Goal: Information Seeking & Learning: Understand process/instructions

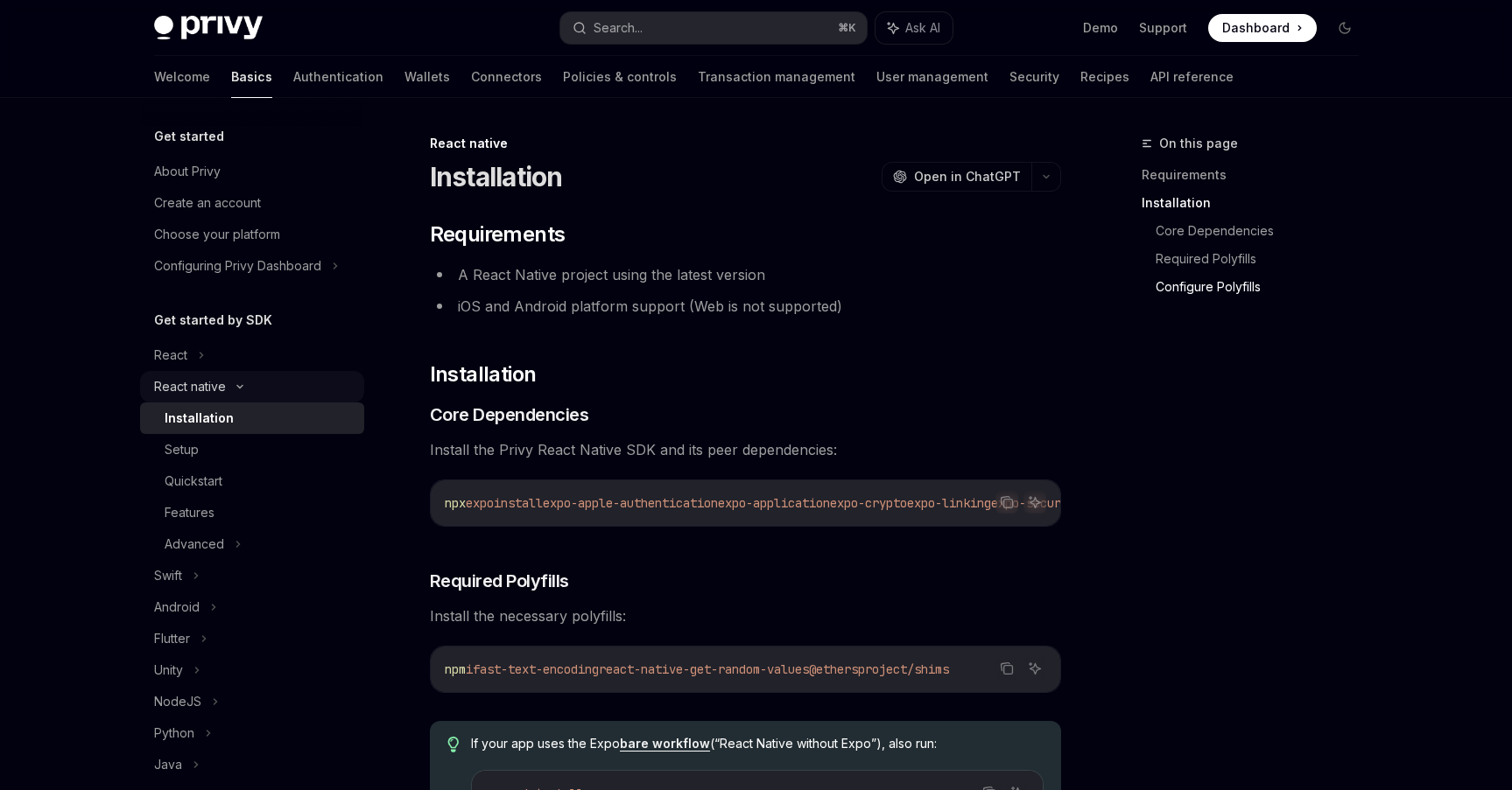
scroll to position [996, 0]
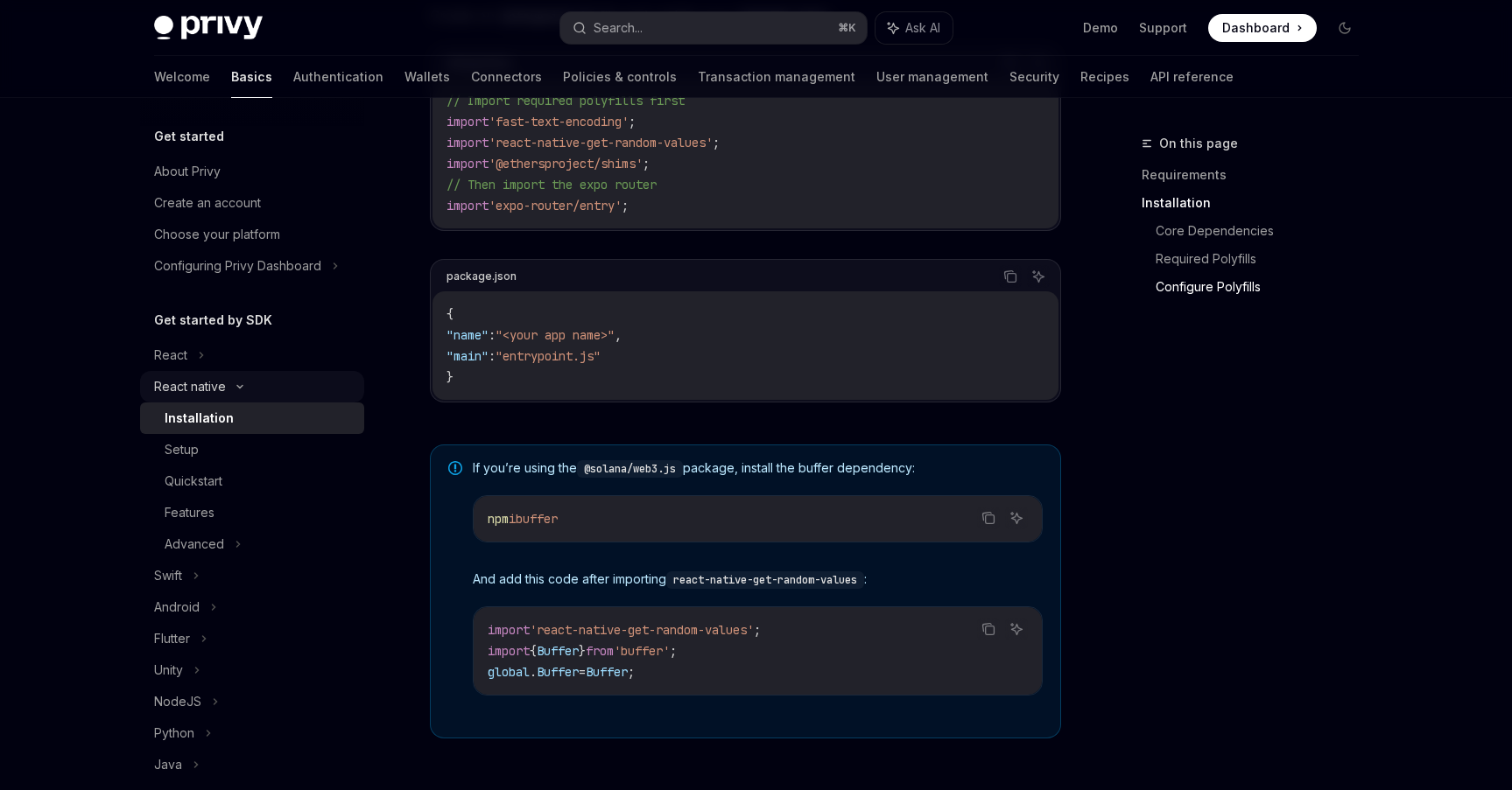
click at [240, 390] on div "React native" at bounding box center [252, 387] width 224 height 32
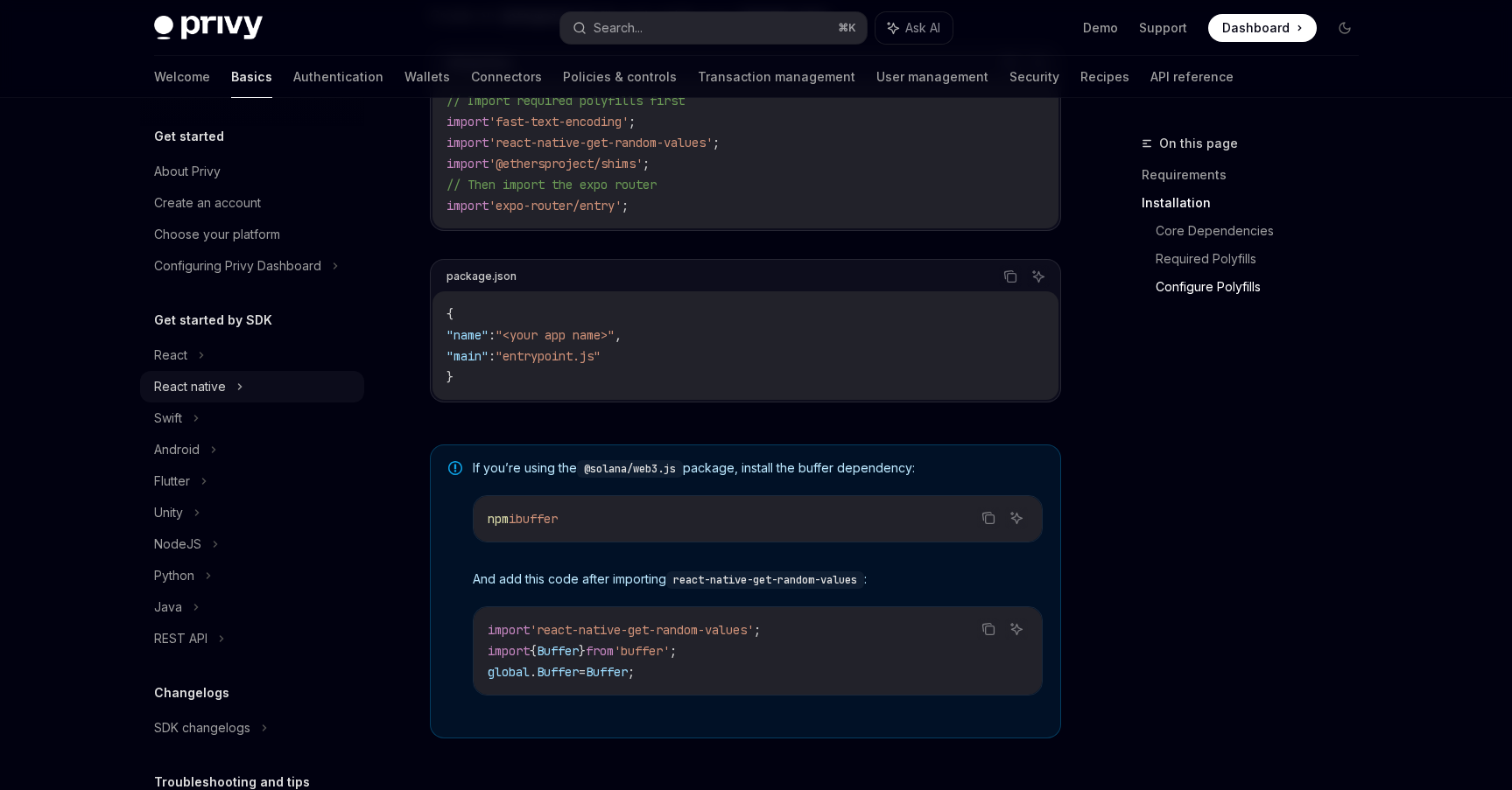
click at [240, 390] on icon at bounding box center [239, 387] width 7 height 21
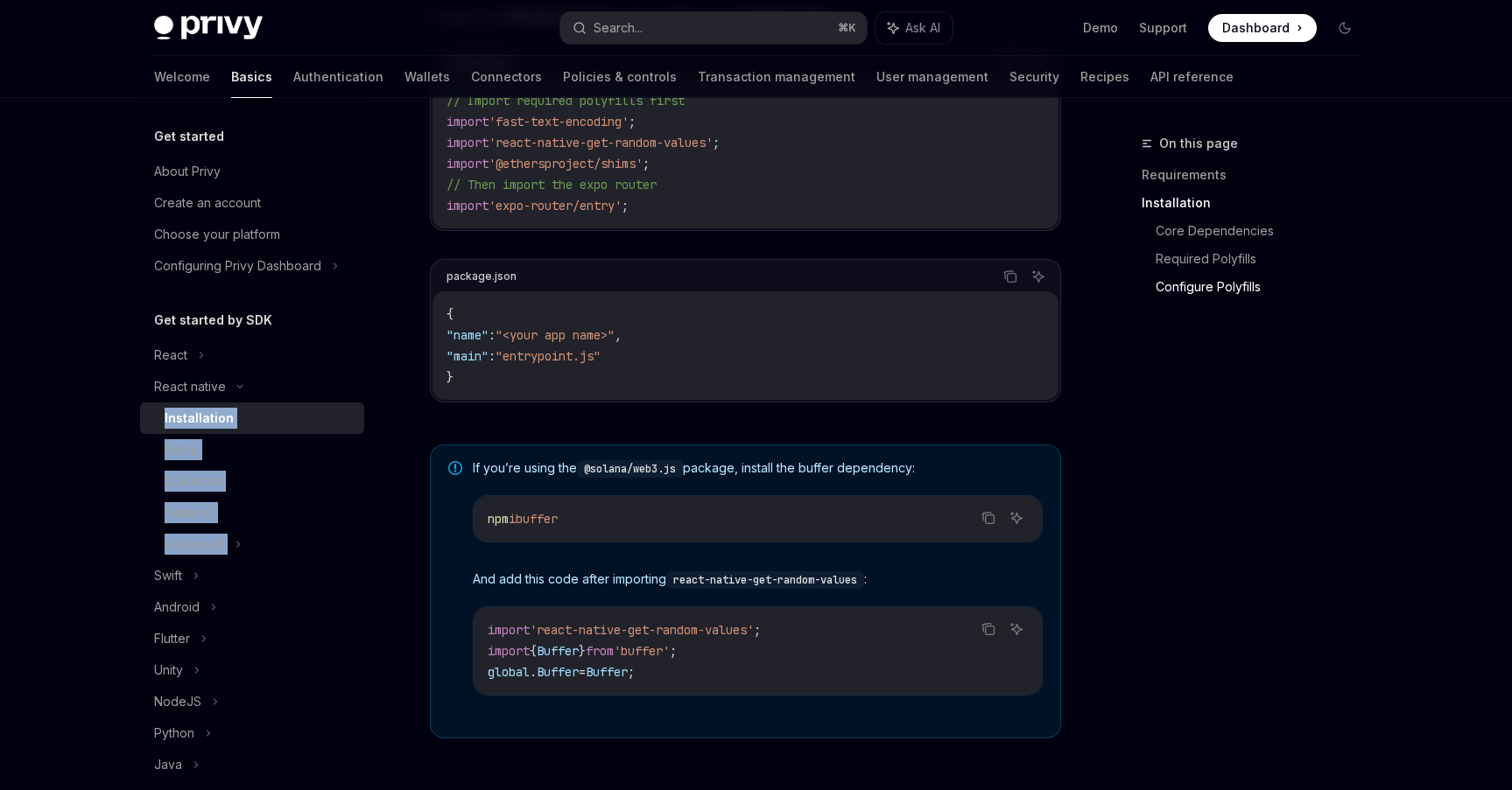
click at [220, 430] on link "Installation" at bounding box center [252, 418] width 224 height 32
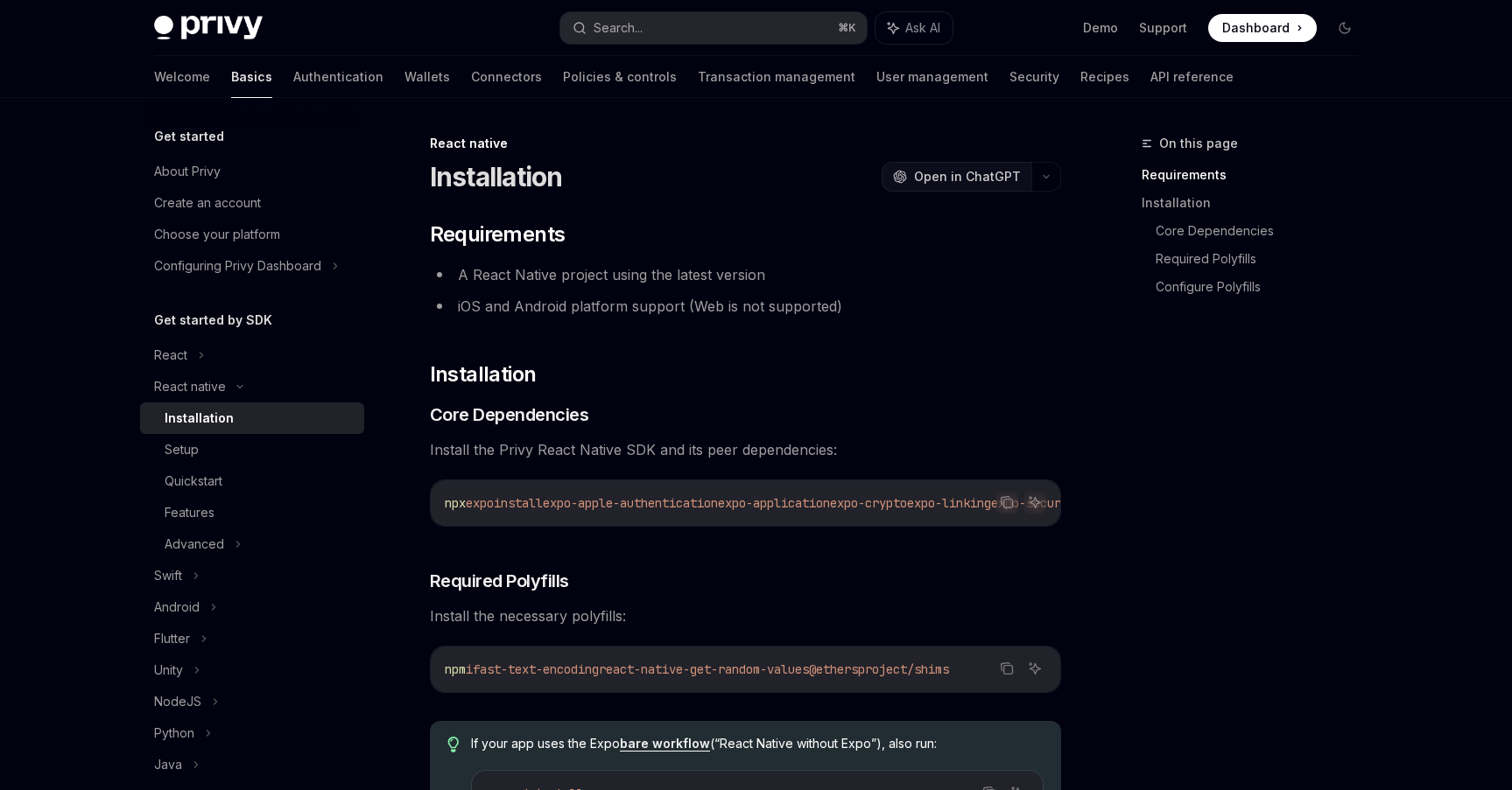
click at [997, 182] on span "Open in ChatGPT" at bounding box center [967, 177] width 106 height 18
click at [637, 506] on span "expo-apple-authentication" at bounding box center [630, 504] width 175 height 16
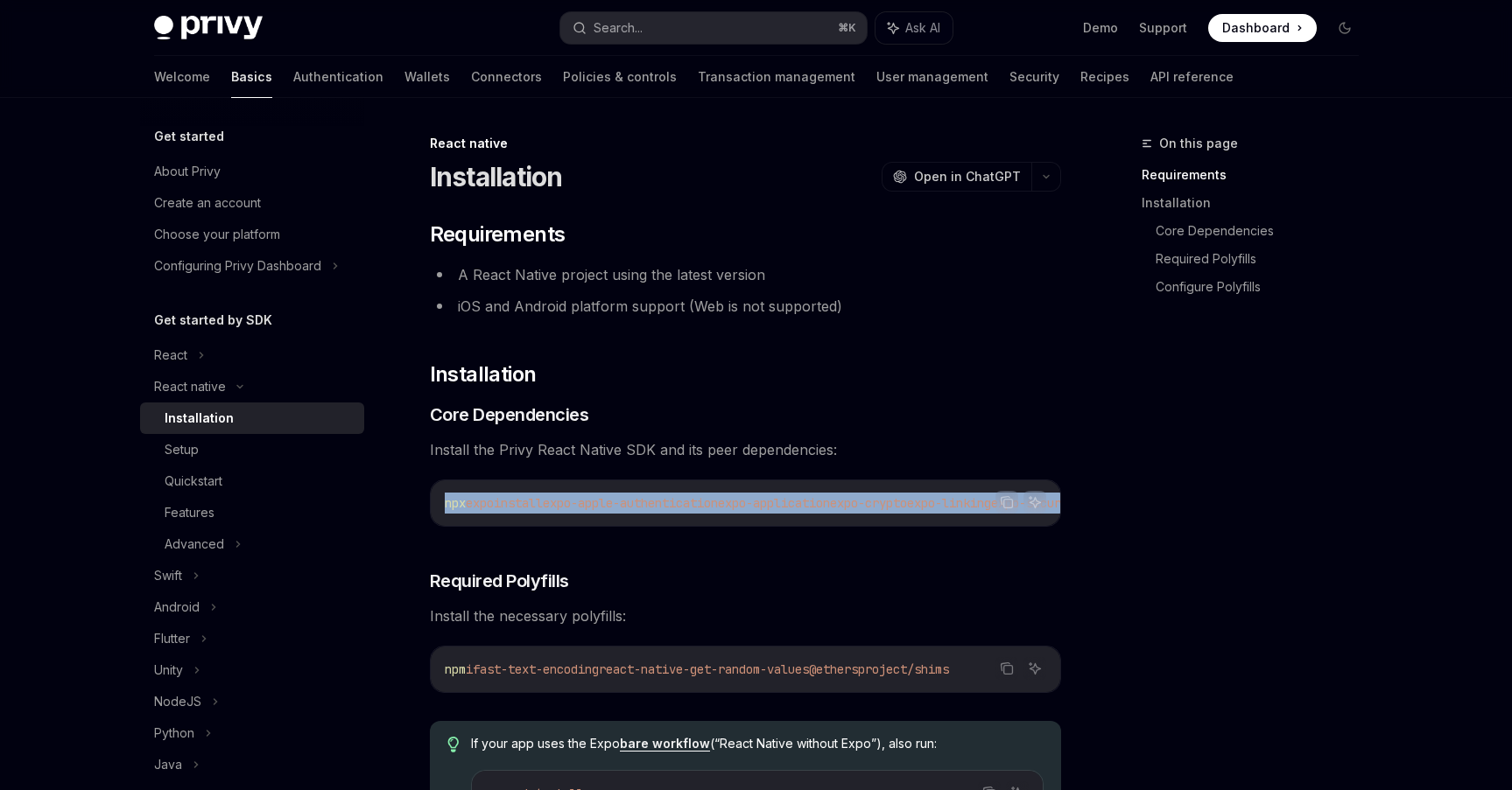
click at [637, 506] on span "expo-apple-authentication" at bounding box center [630, 504] width 175 height 16
copy div "npx expo install expo-apple-authentication expo-application expo-crypto expo-li…"
click at [712, 503] on span "expo-apple-authentication" at bounding box center [630, 504] width 175 height 16
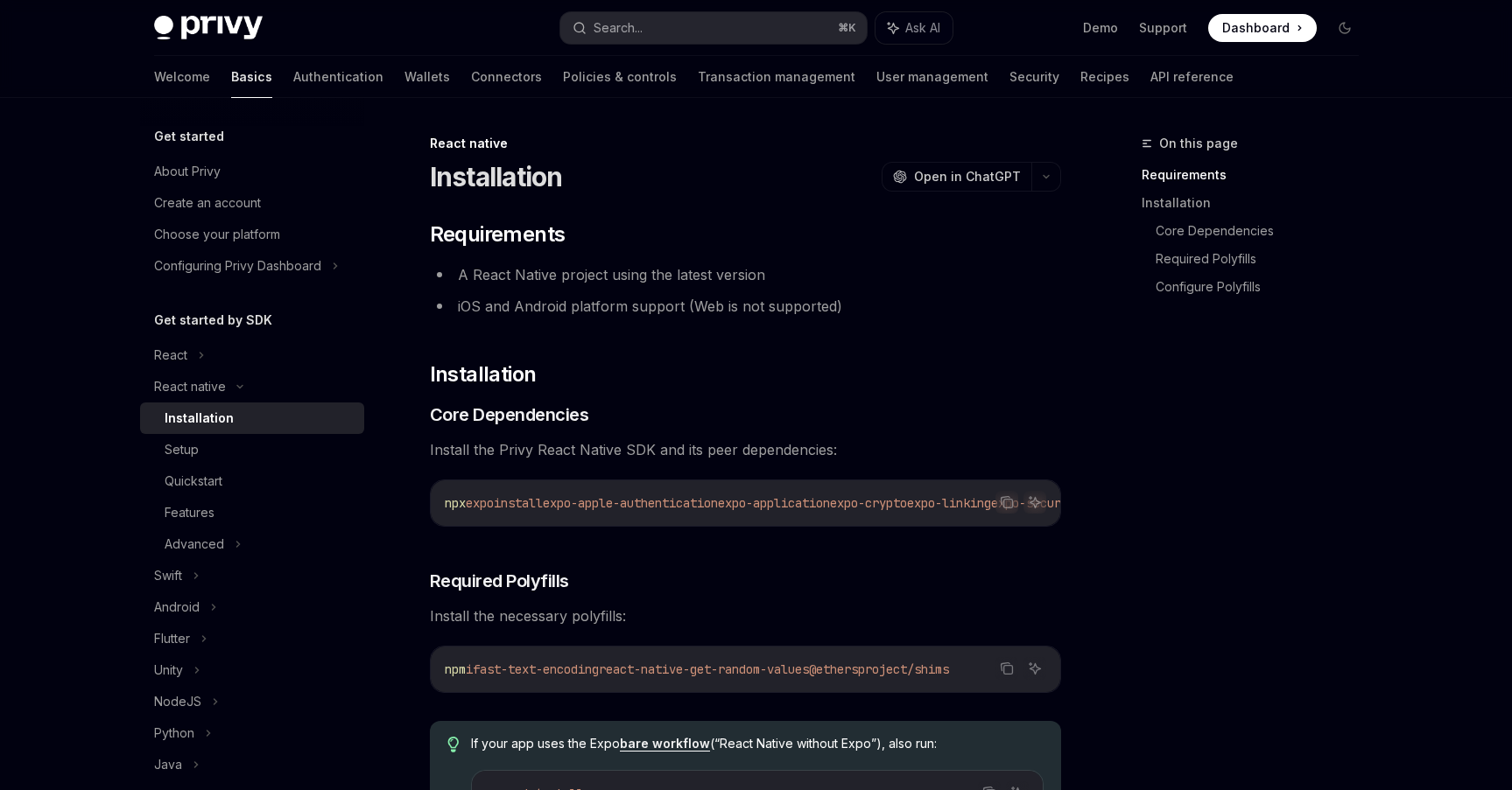
click at [712, 503] on span "expo-apple-authentication" at bounding box center [630, 504] width 175 height 16
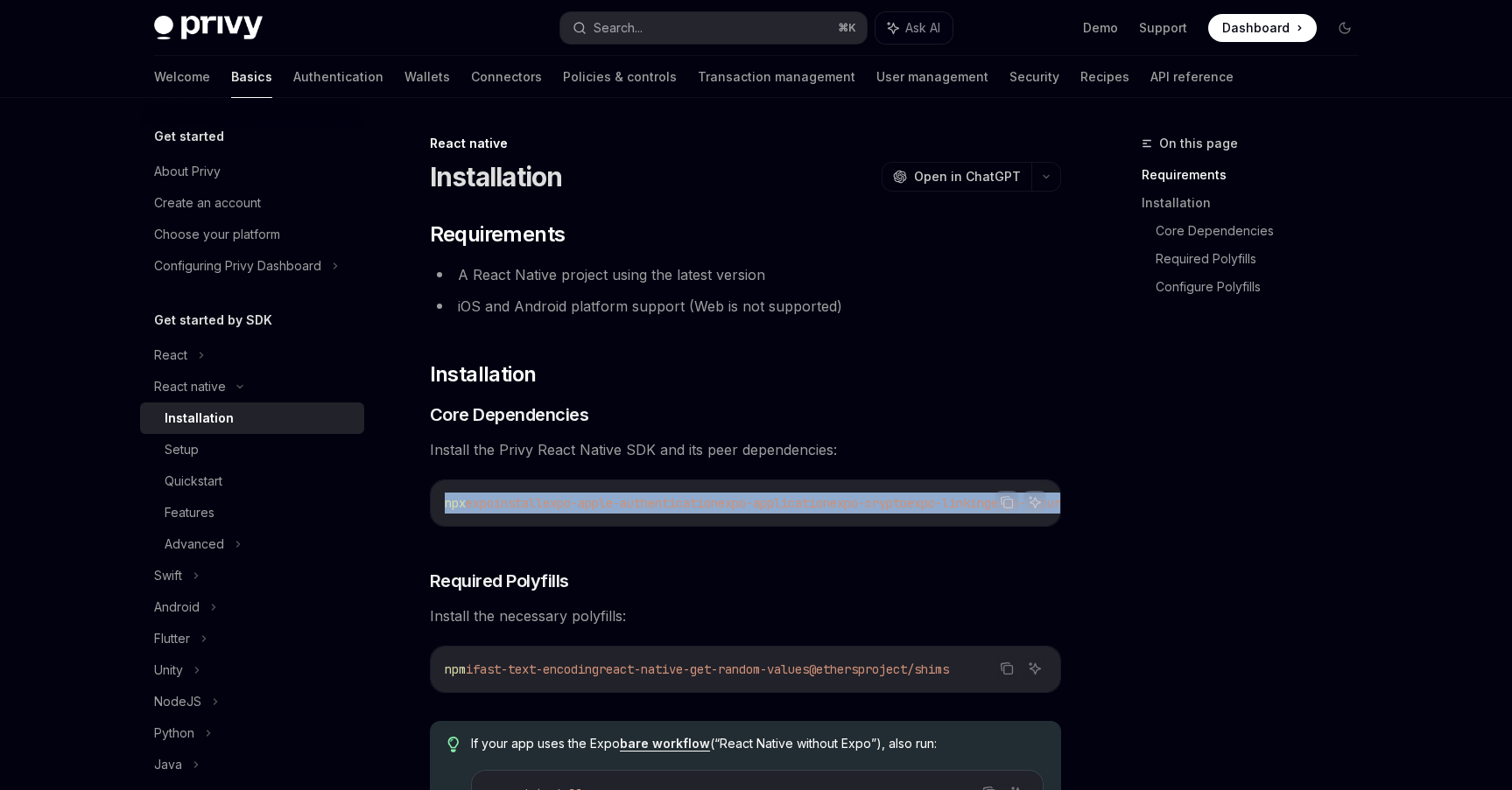
click at [712, 503] on span "expo-apple-authentication" at bounding box center [630, 504] width 175 height 16
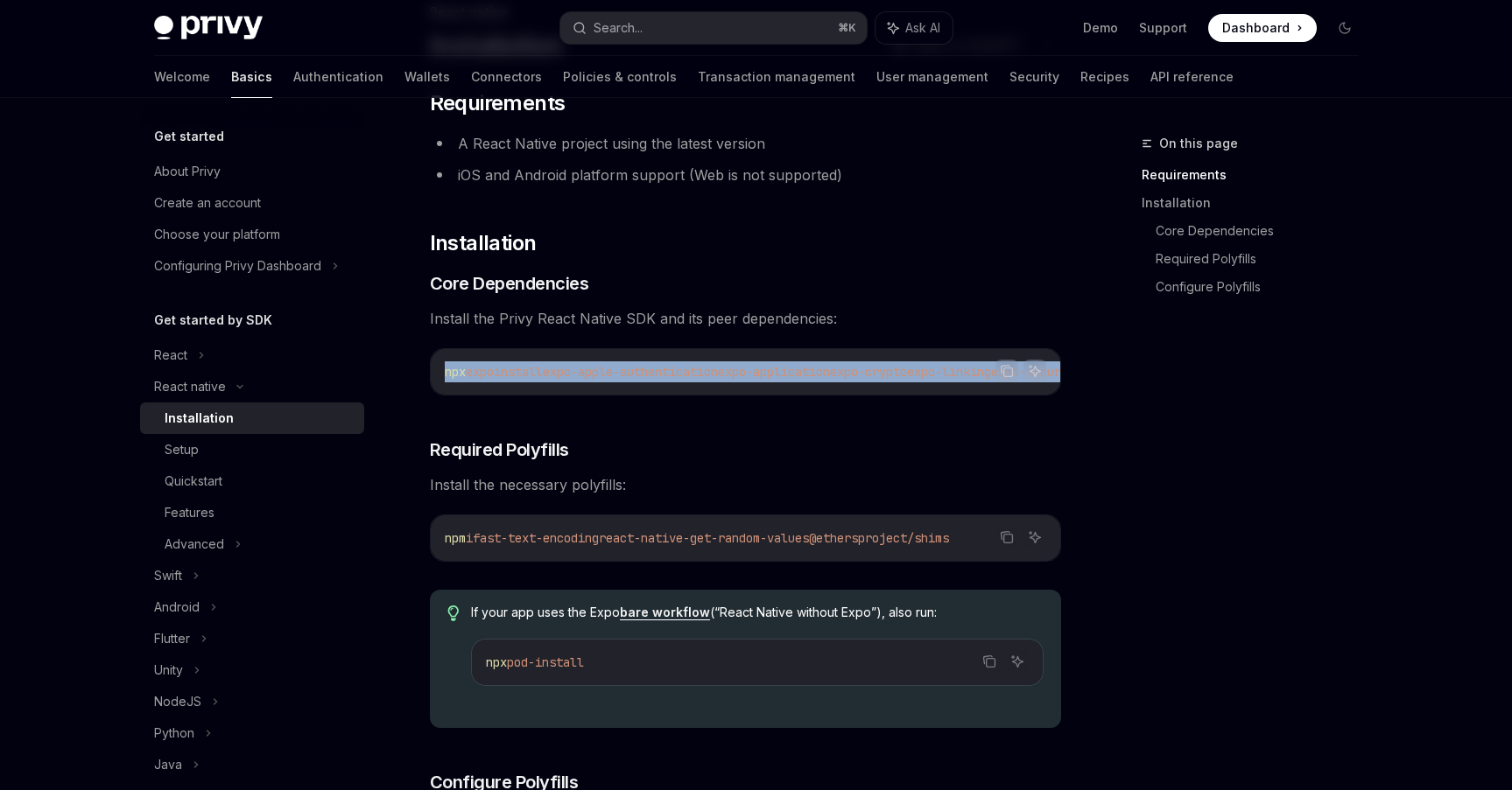
click at [544, 540] on span "fast-text-encoding" at bounding box center [536, 538] width 126 height 16
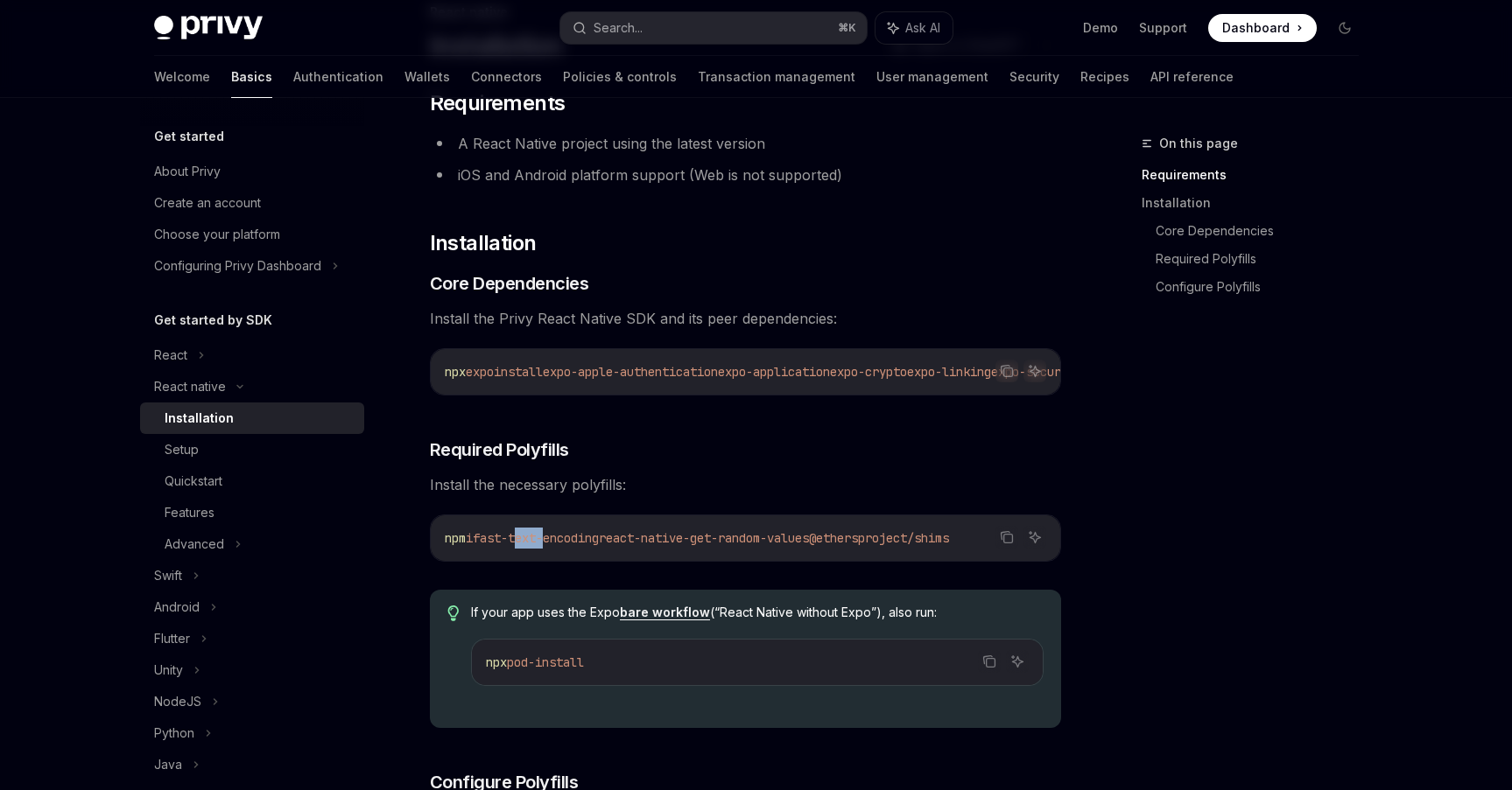
click at [544, 540] on span "fast-text-encoding" at bounding box center [536, 538] width 126 height 16
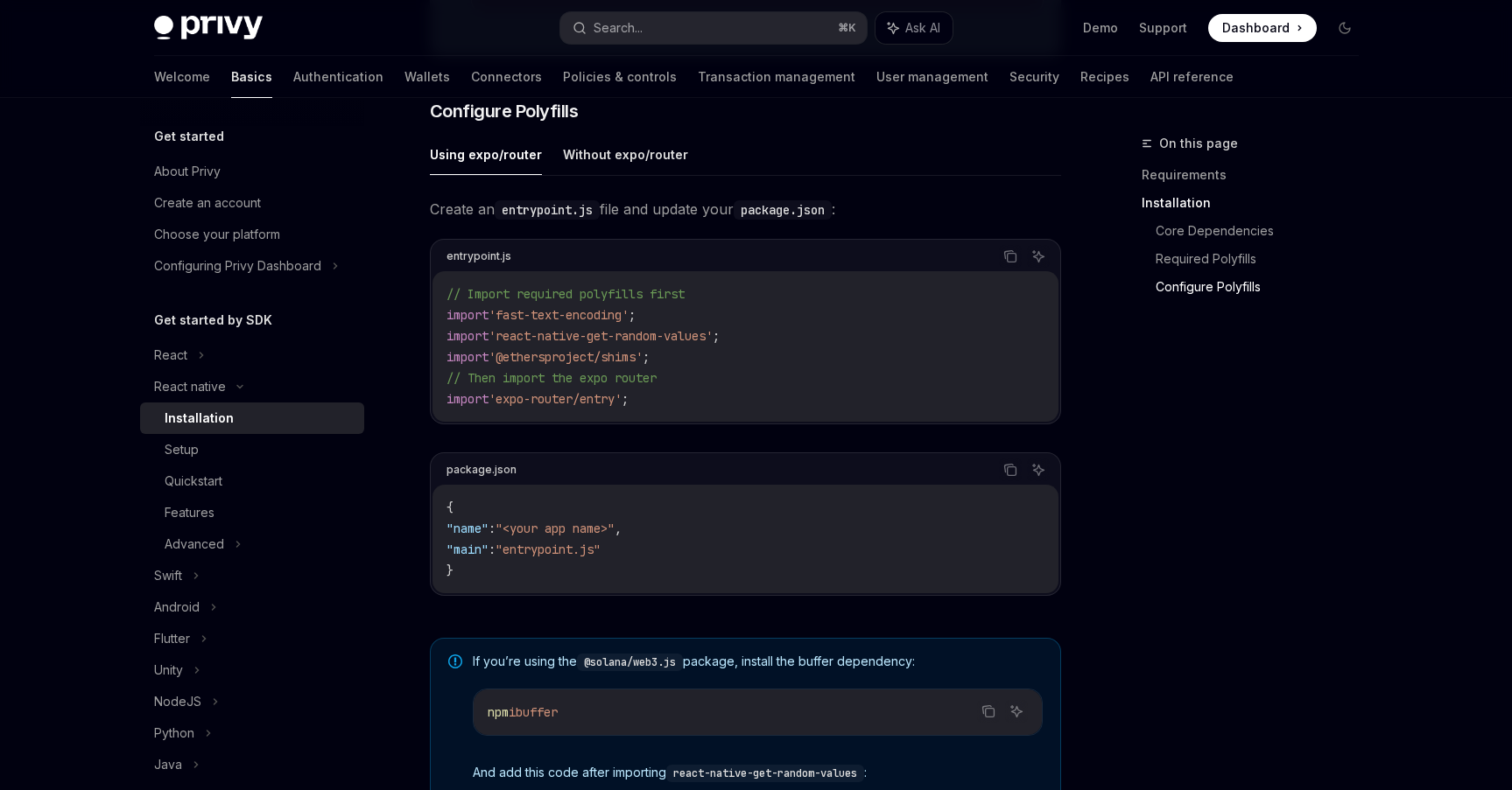
scroll to position [801, 0]
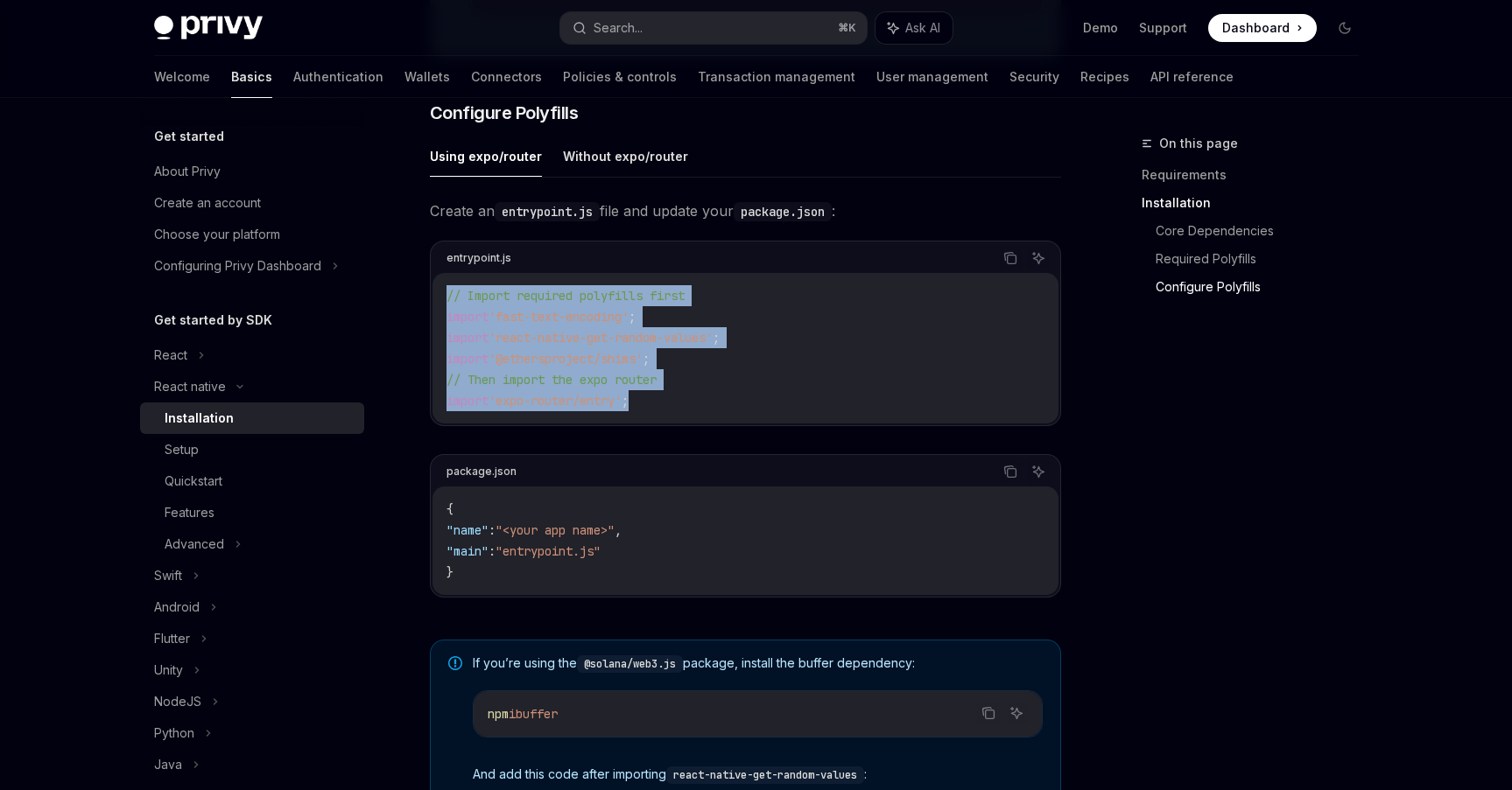
drag, startPoint x: 688, startPoint y: 410, endPoint x: 439, endPoint y: 304, distance: 270.6
click at [439, 304] on div "// Import required polyfills first import 'fast-text-encoding' ; import 'react-…" at bounding box center [746, 348] width 626 height 151
copy code "// Import required polyfills first import 'fast-text-encoding' ; import 'react-…"
click at [544, 559] on span ""entrypoint.js"" at bounding box center [548, 551] width 105 height 16
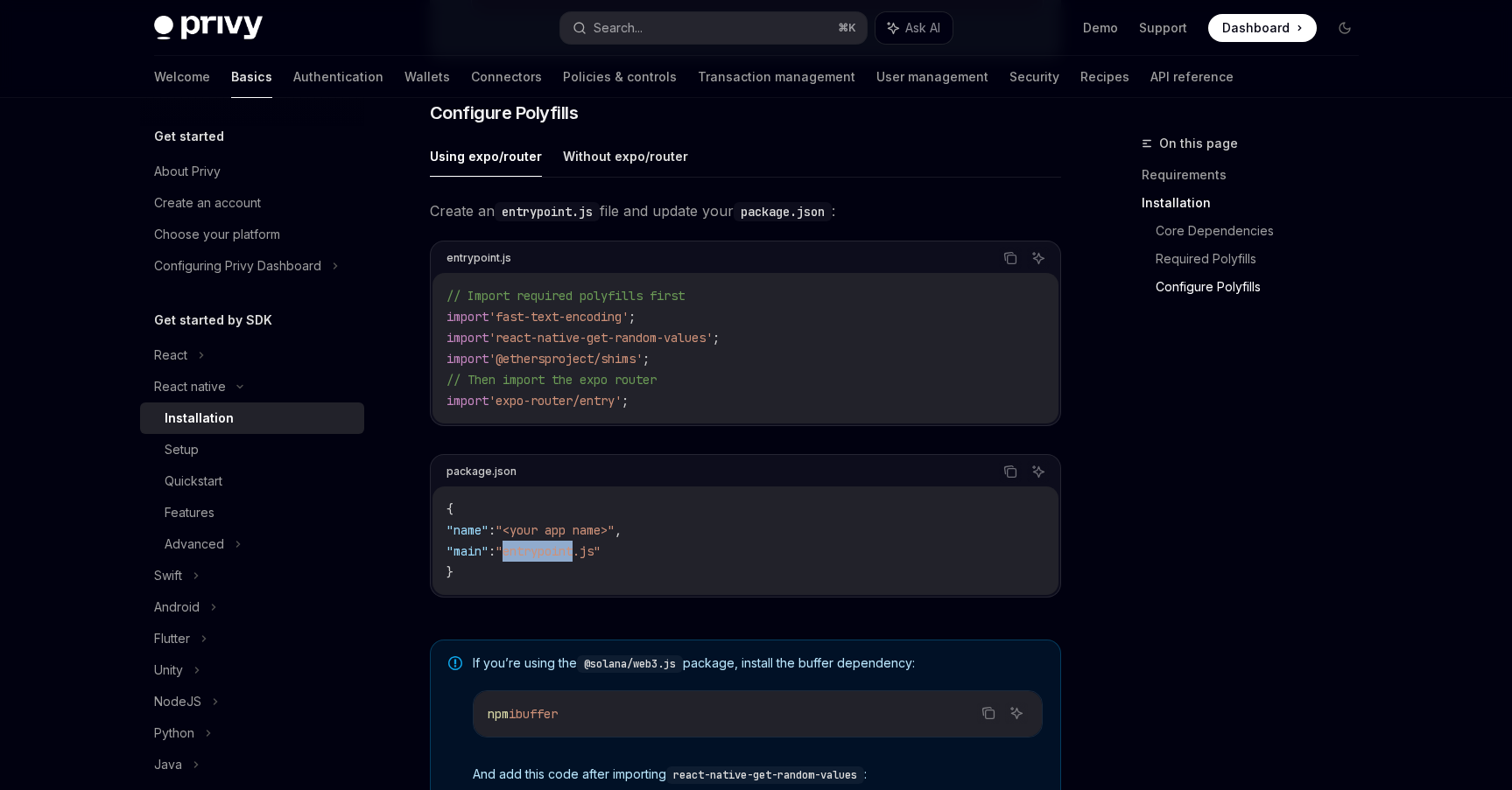
click at [544, 559] on span ""entrypoint.js"" at bounding box center [548, 551] width 105 height 16
copy span "entrypoint.js"
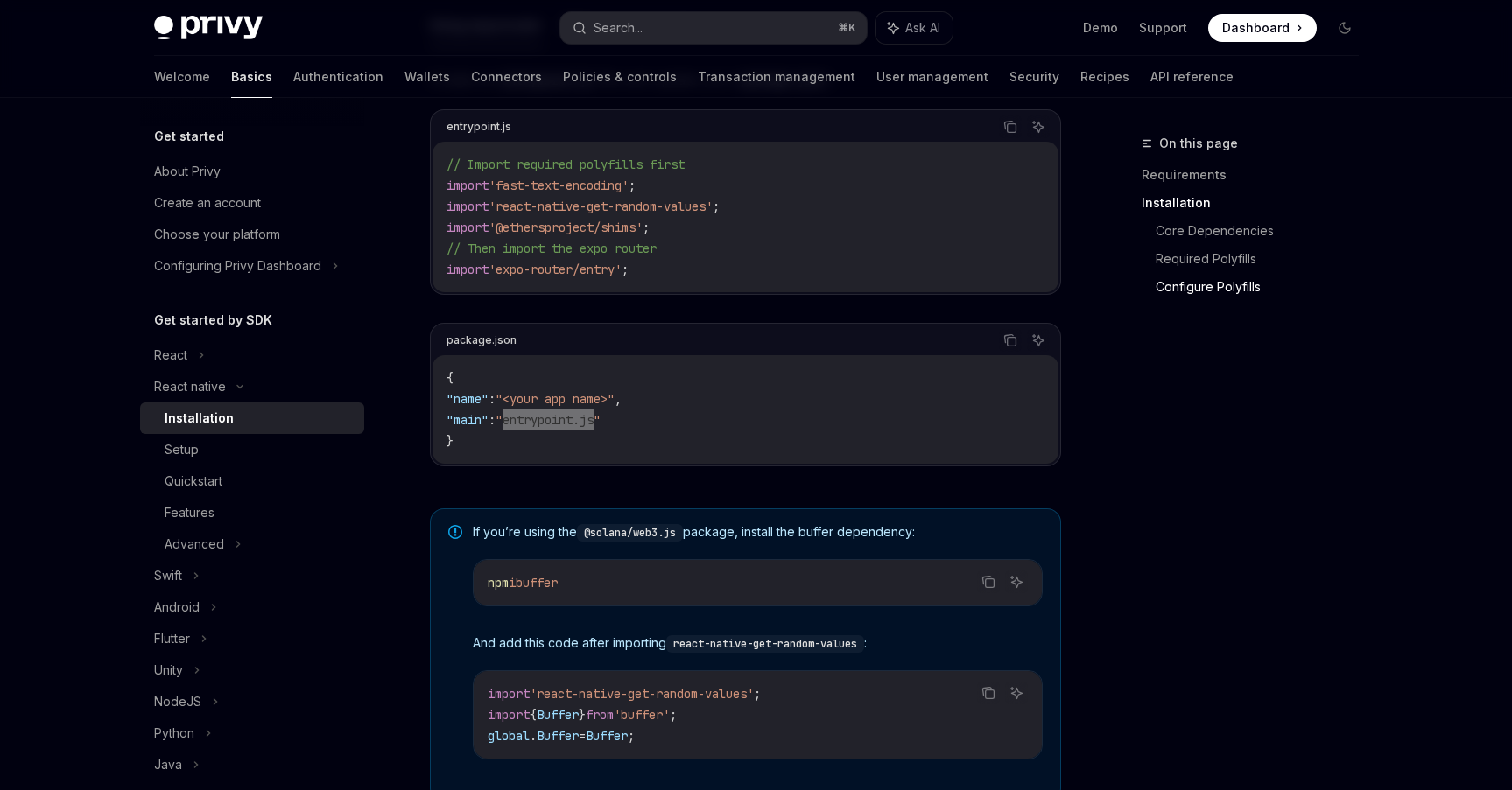
scroll to position [1022, 0]
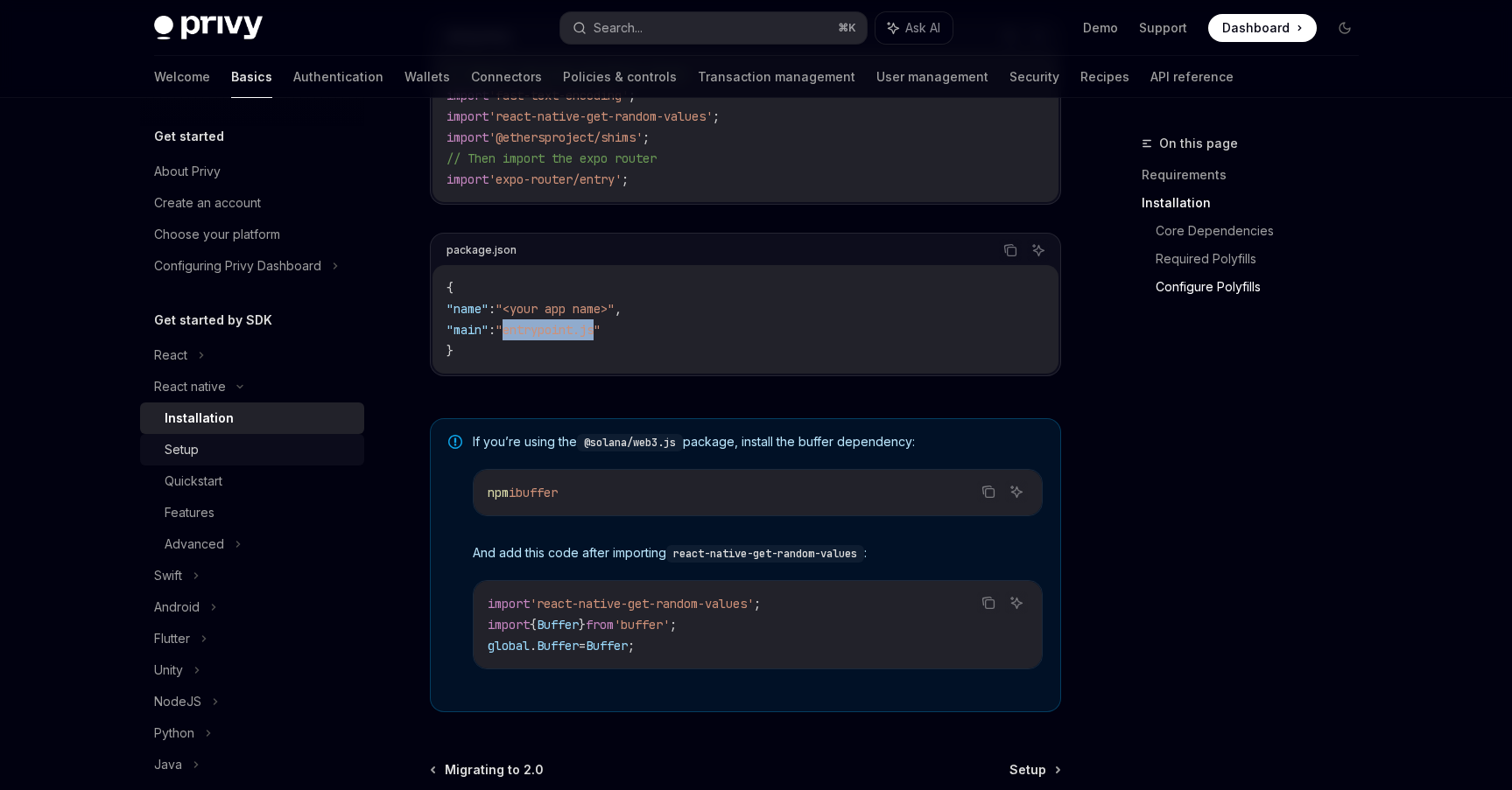
click at [247, 449] on div "Setup" at bounding box center [259, 450] width 189 height 21
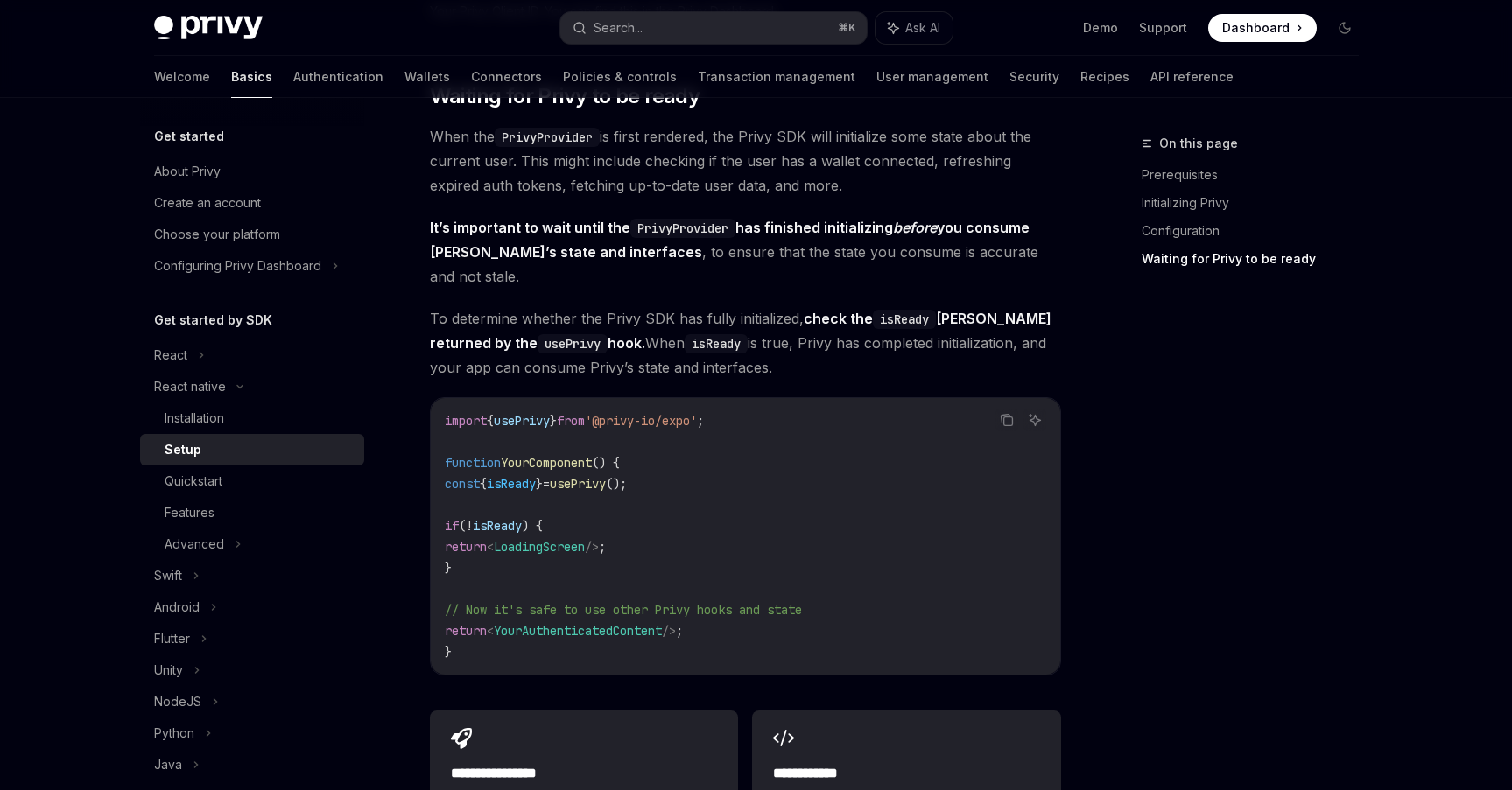
scroll to position [1322, 0]
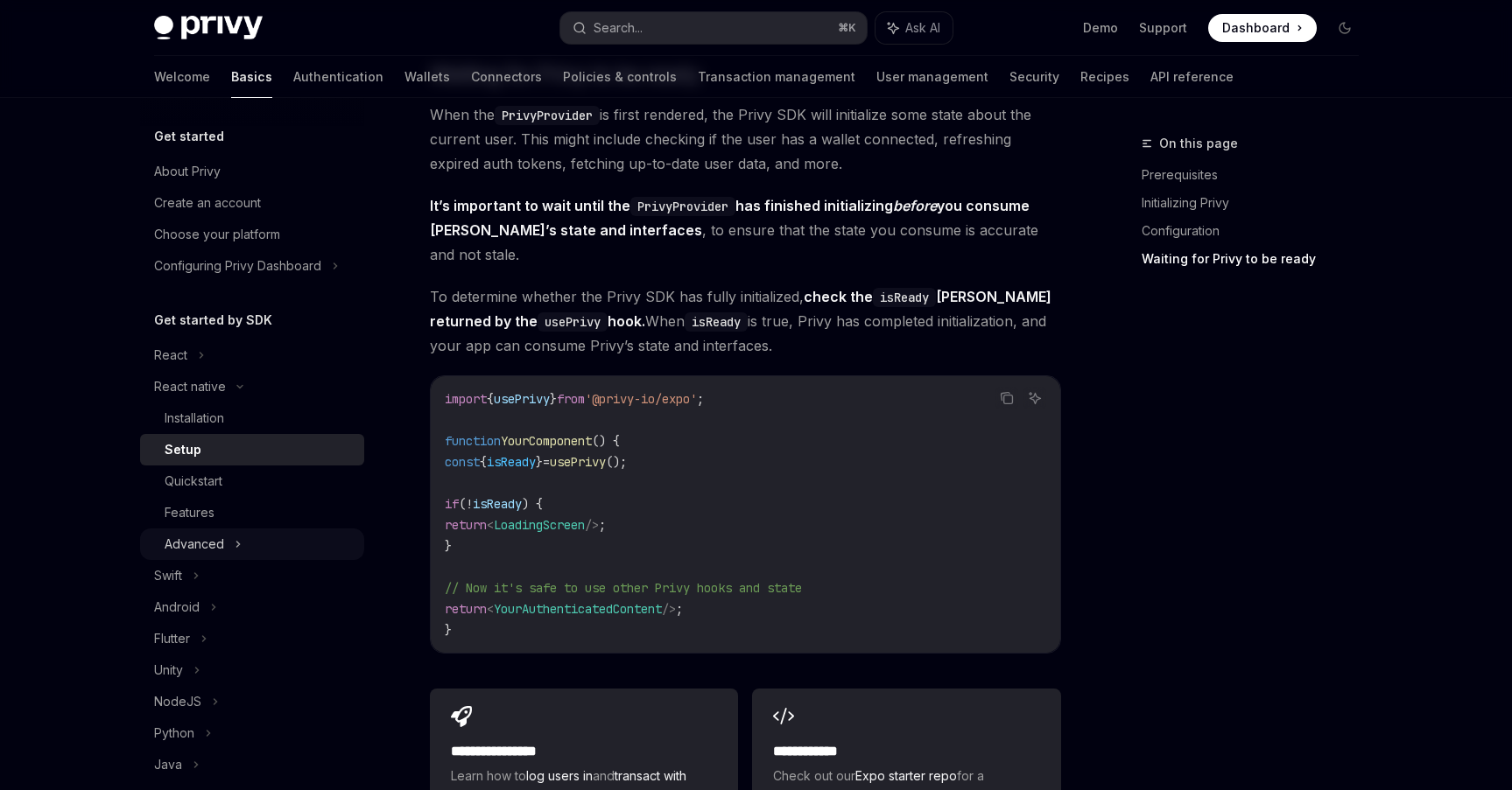
click at [261, 536] on div "Advanced" at bounding box center [252, 544] width 224 height 32
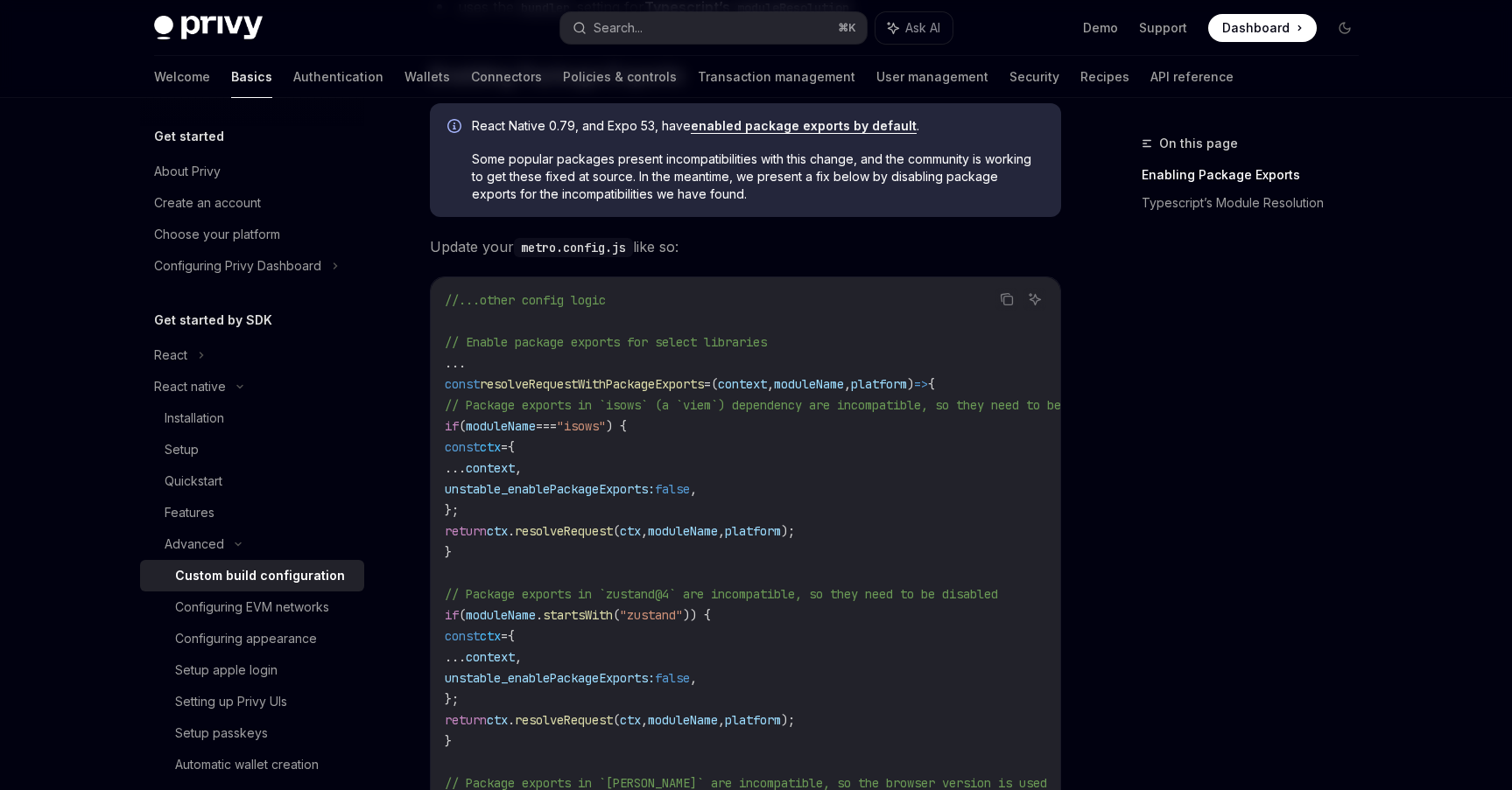
scroll to position [430, 0]
click at [1000, 292] on icon "Copy the contents from the code block" at bounding box center [1007, 299] width 14 height 14
click at [647, 326] on code "//...other config logic // Enable package exports for select libraries ... cons…" at bounding box center [804, 803] width 721 height 1029
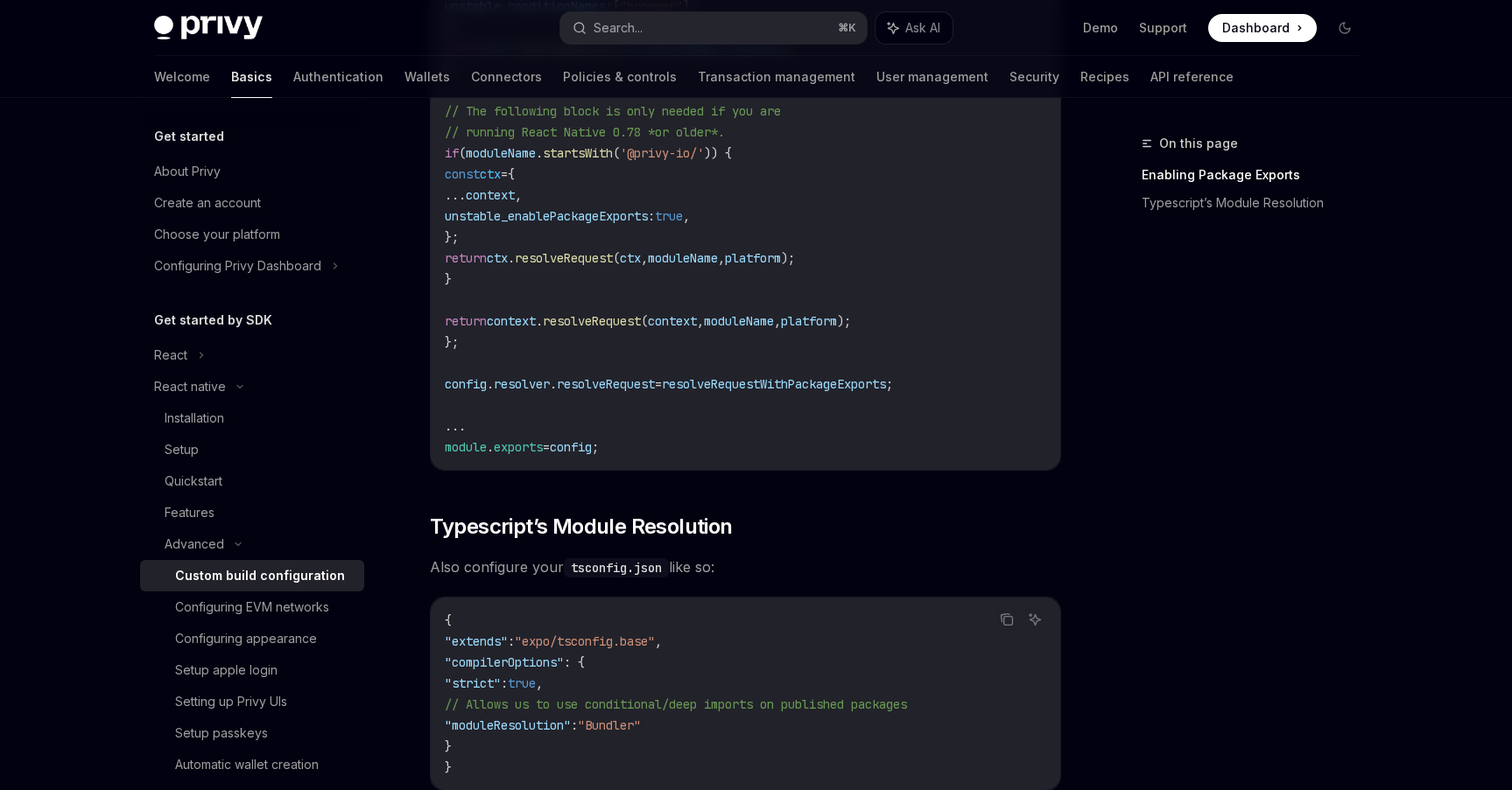
scroll to position [1303, 0]
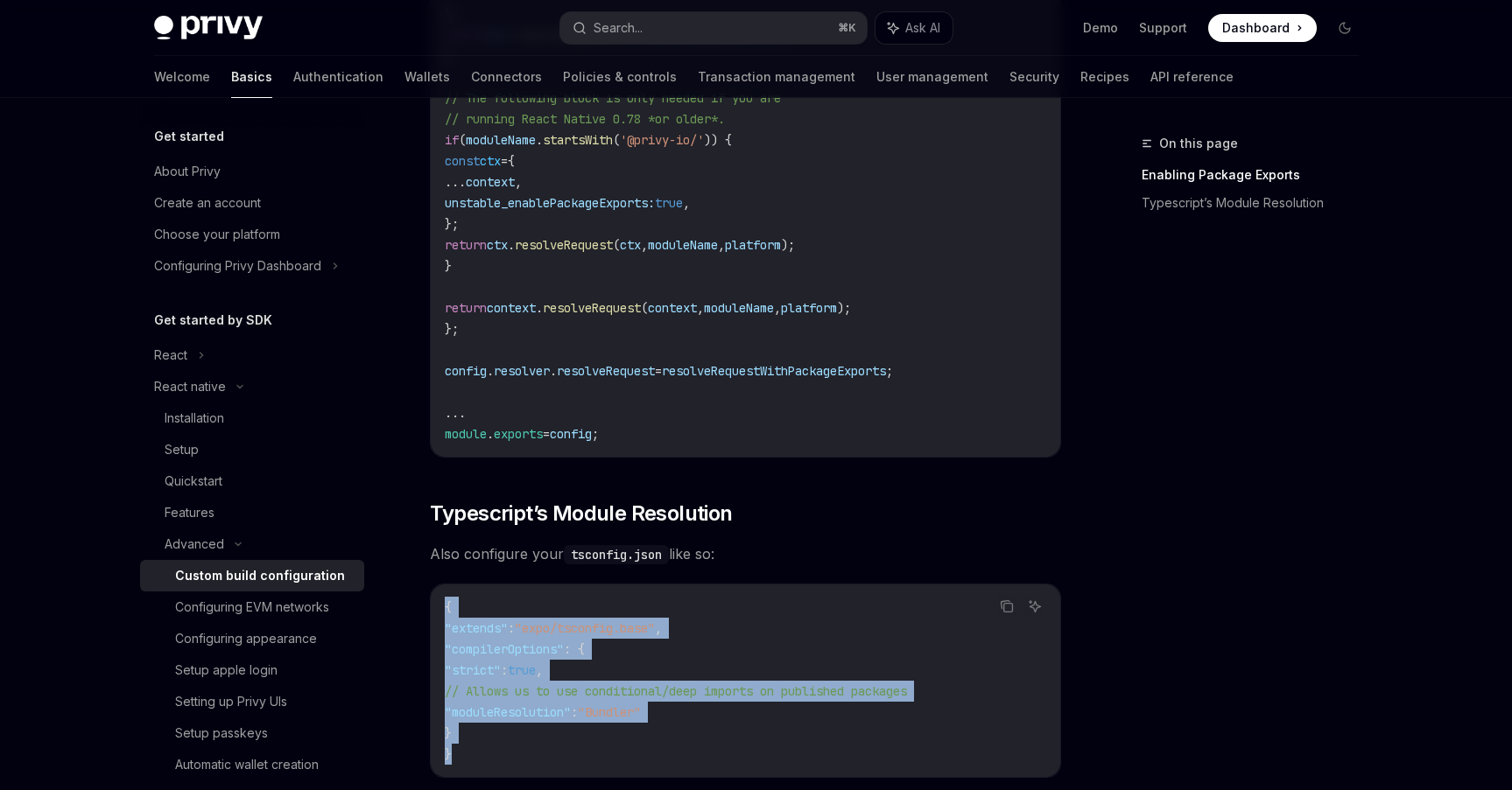
drag, startPoint x: 484, startPoint y: 756, endPoint x: 437, endPoint y: 617, distance: 146.7
click at [437, 617] on div "{ "extends" : "expo/tsconfig.base" , "compilerOptions" : { "strict" : true , //…" at bounding box center [746, 680] width 630 height 192
click at [451, 637] on span ""extends"" at bounding box center [475, 629] width 63 height 16
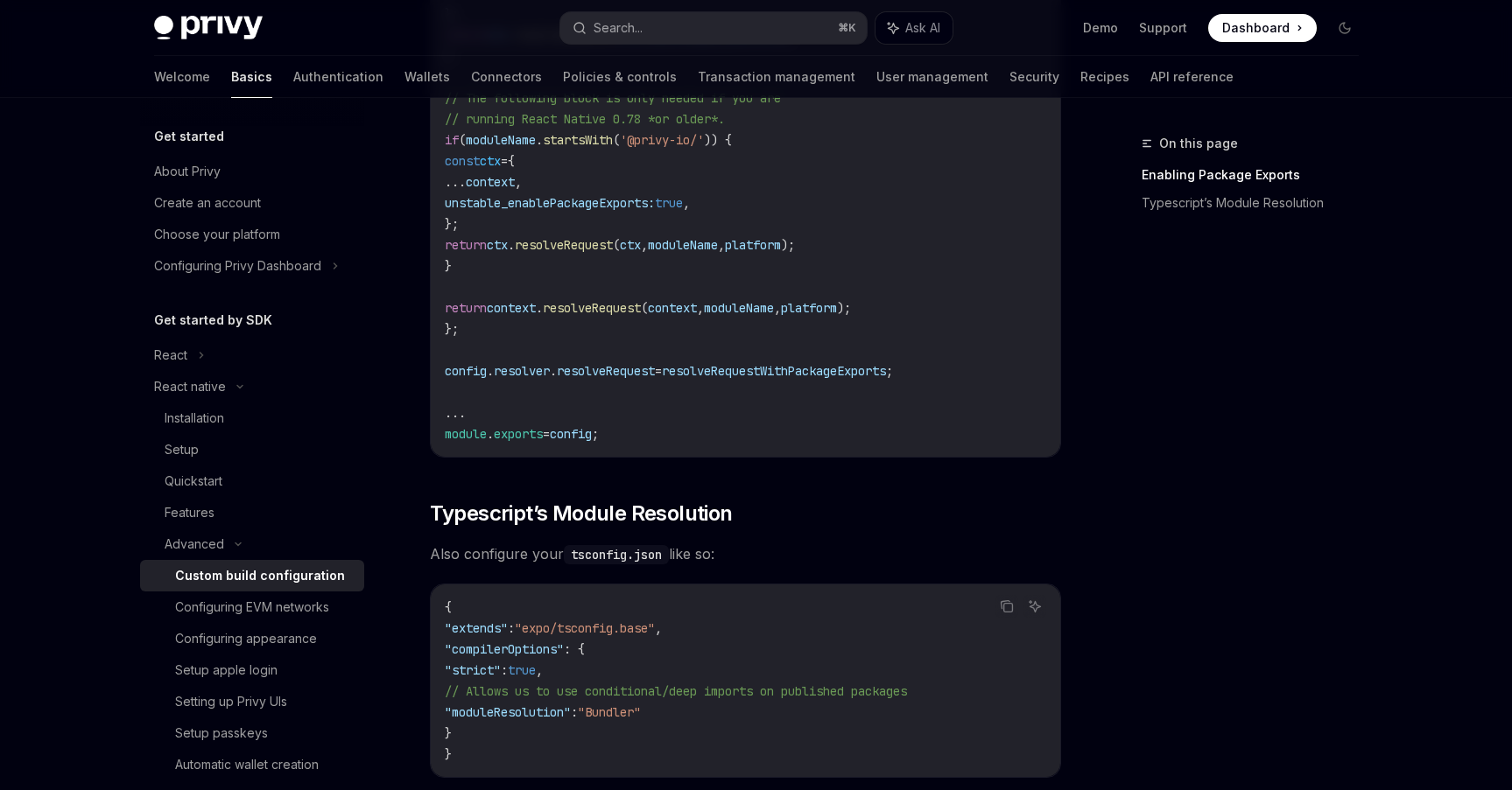
drag, startPoint x: 457, startPoint y: 637, endPoint x: 650, endPoint y: 736, distance: 216.9
click at [650, 736] on code "{ "extends" : "expo/tsconfig.base" , "compilerOptions" : { "strict" : true , //…" at bounding box center [745, 681] width 601 height 168
copy code ""extends" : "expo/tsconfig.base" , "compilerOptions" : { "strict" : true , // A…"
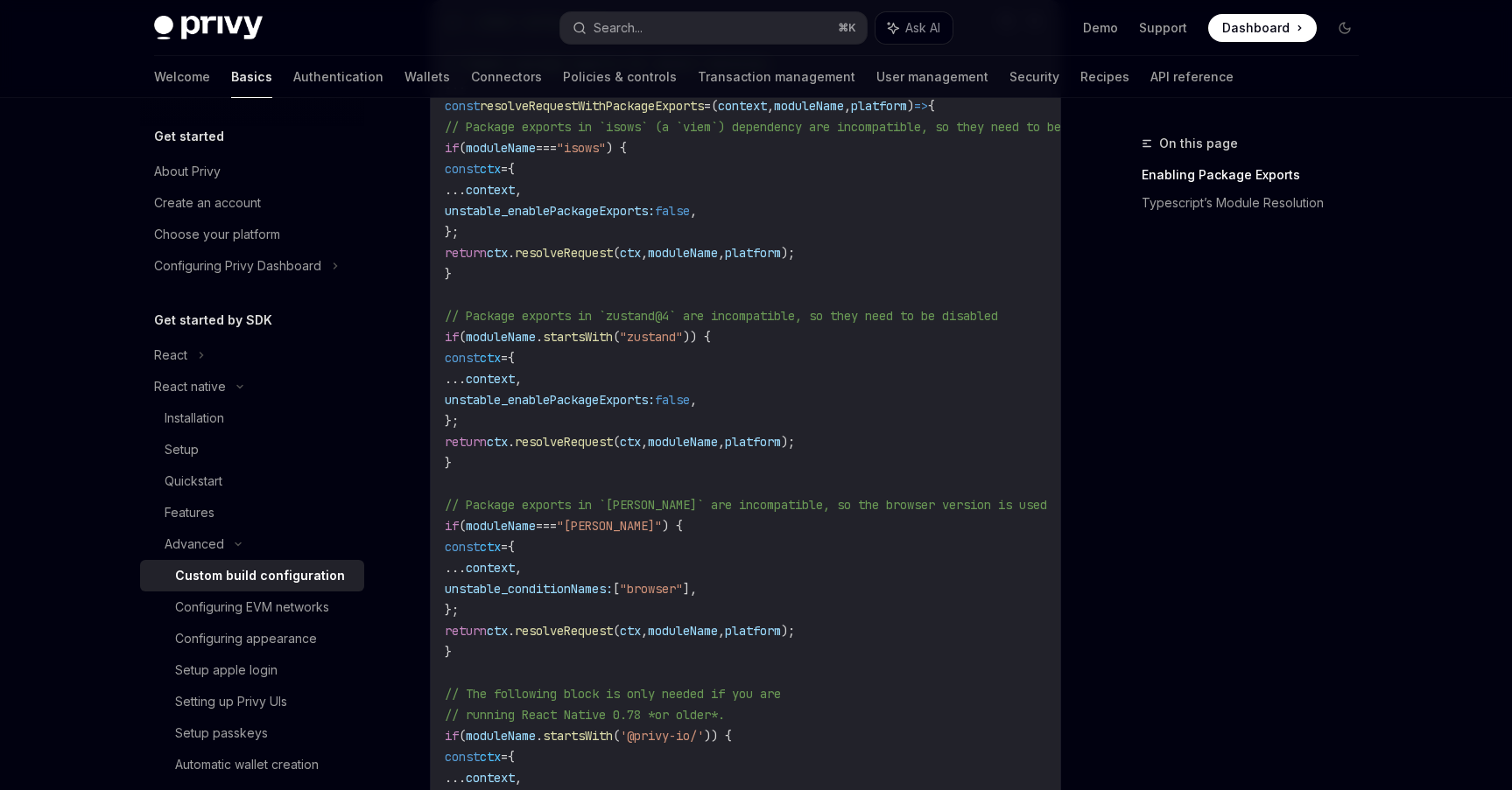
scroll to position [1557, 0]
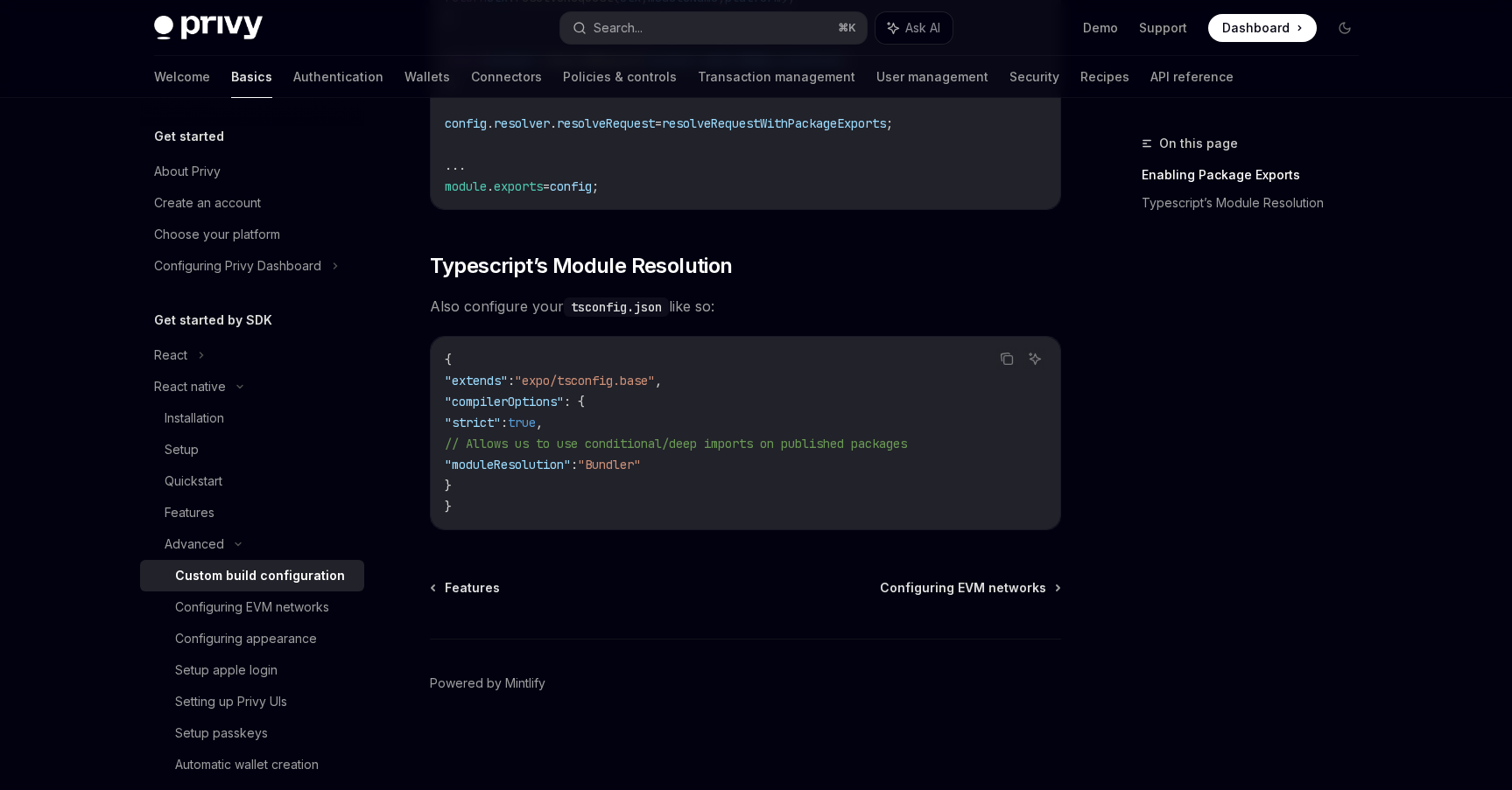
click at [928, 511] on code "{ "extends" : "expo/tsconfig.base" , "compilerOptions" : { "strict" : true , //…" at bounding box center [745, 434] width 601 height 168
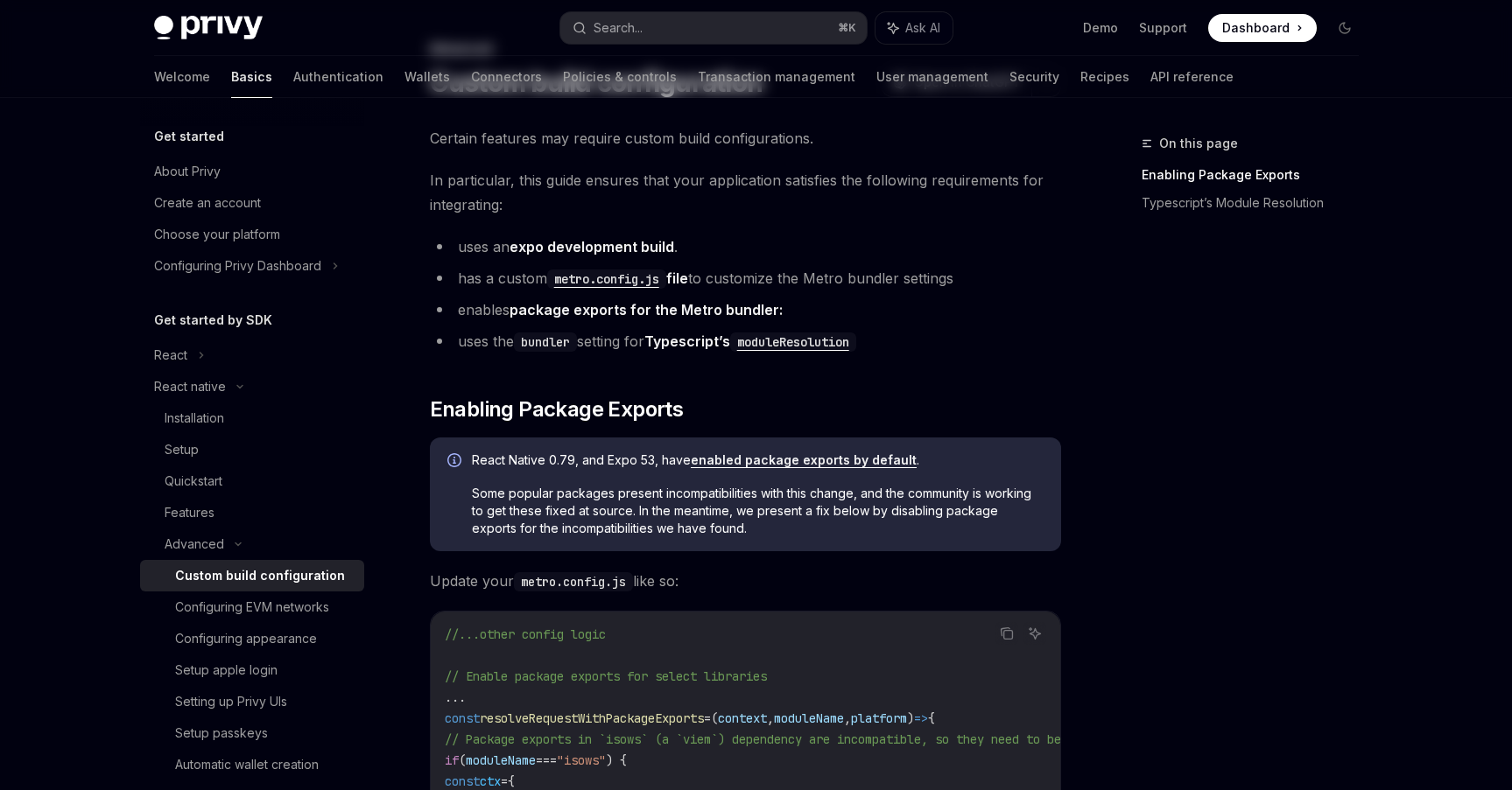
scroll to position [0, 0]
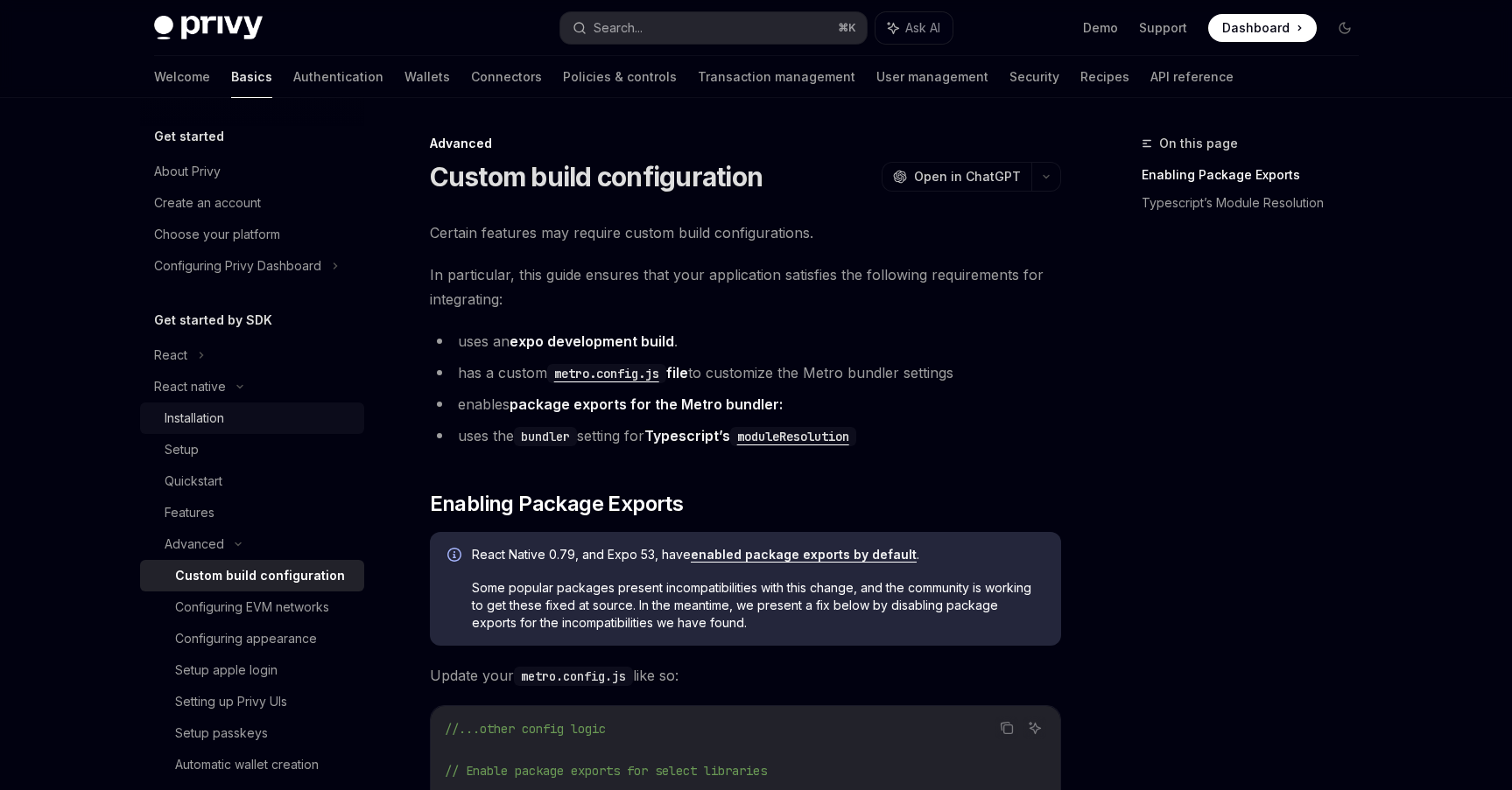
click at [236, 428] on div "Installation" at bounding box center [259, 418] width 189 height 21
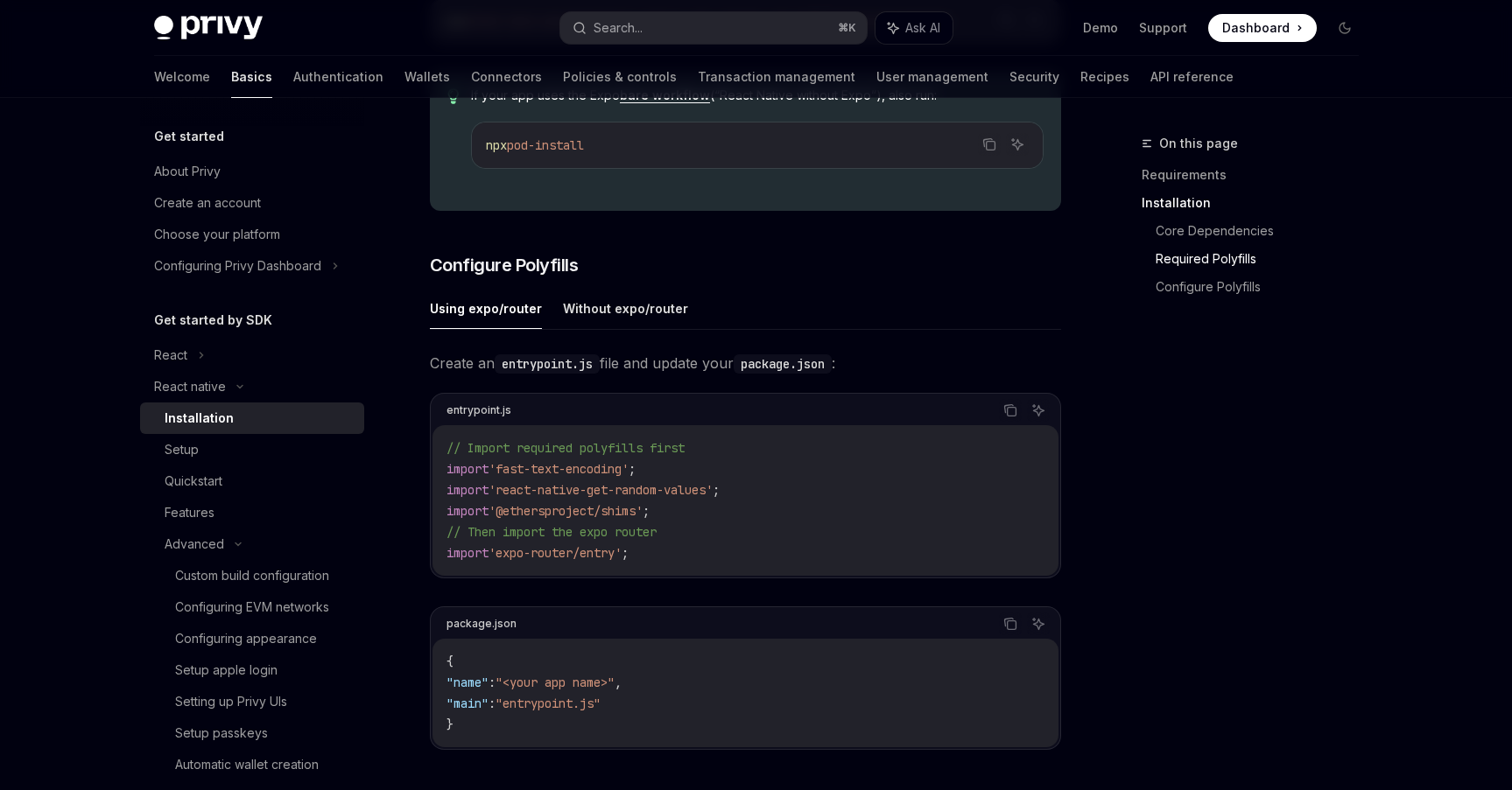
scroll to position [656, 0]
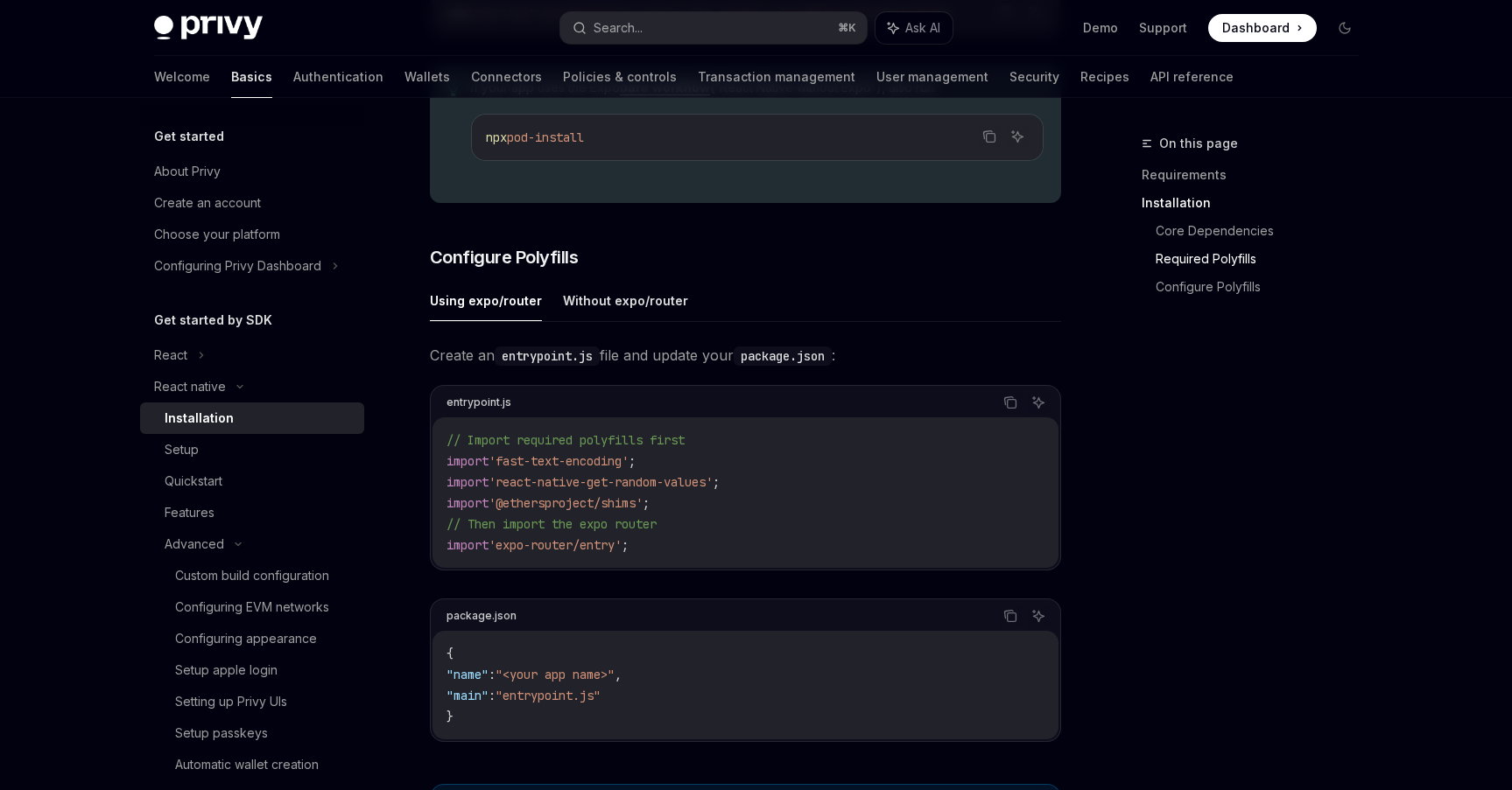
click at [781, 292] on ul "Using expo/router Without expo/router" at bounding box center [746, 301] width 631 height 42
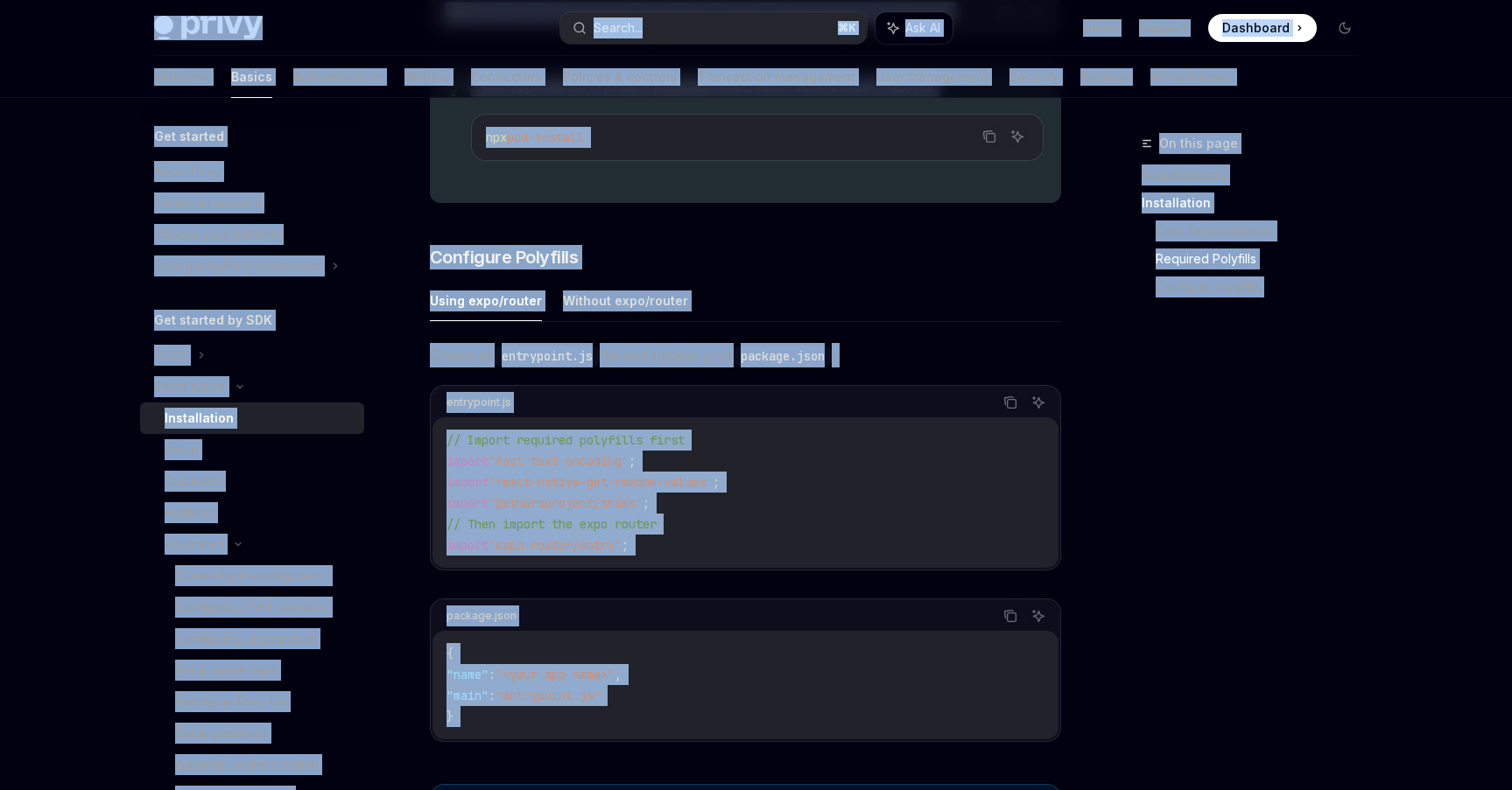
copy div "Privy Docs home page Search... ⌘ K Ask AI Demo Support Dashboard Dashboard Sear…"
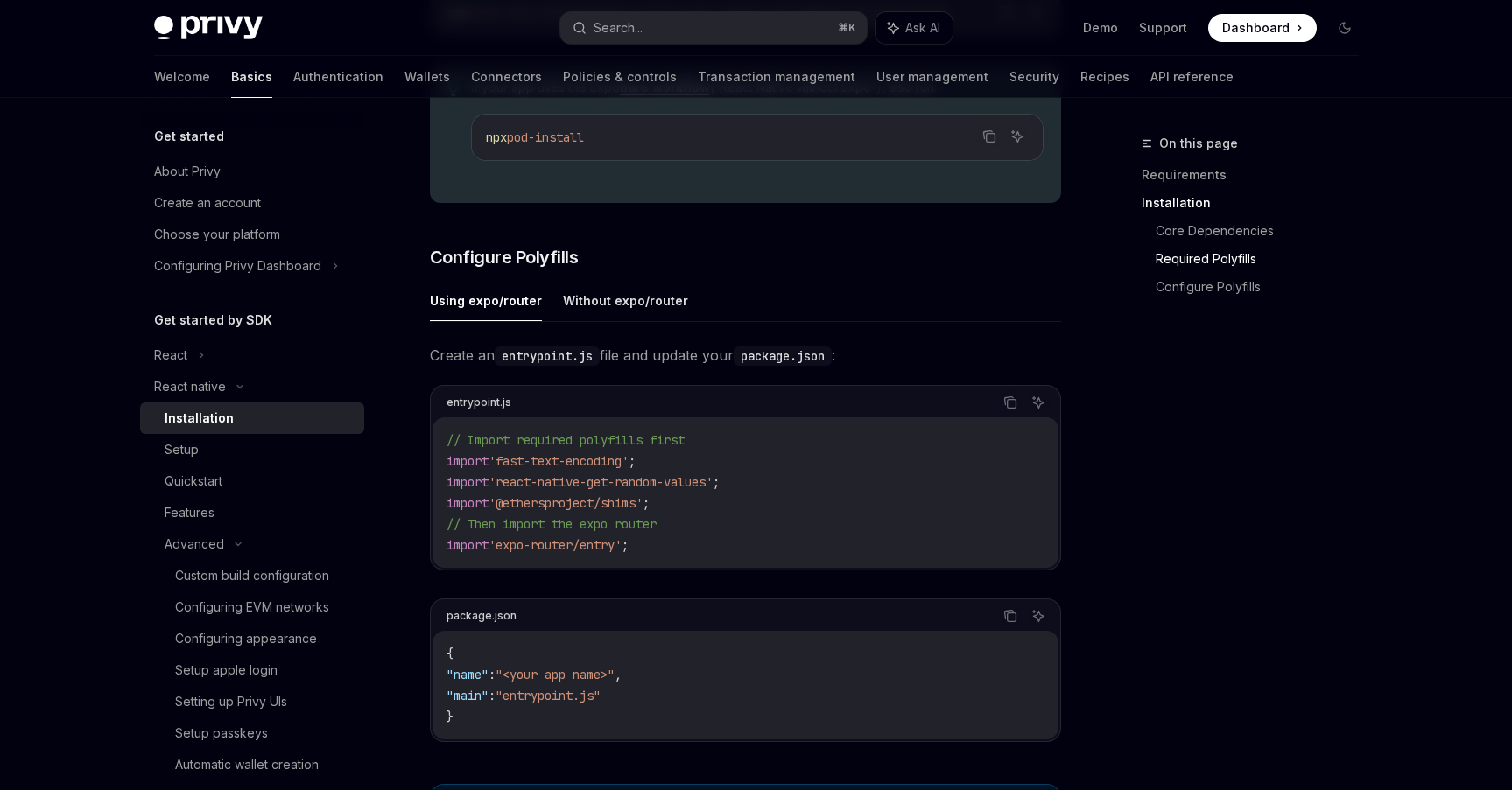
click at [286, 403] on link "Installation" at bounding box center [252, 418] width 224 height 32
type textarea "*"
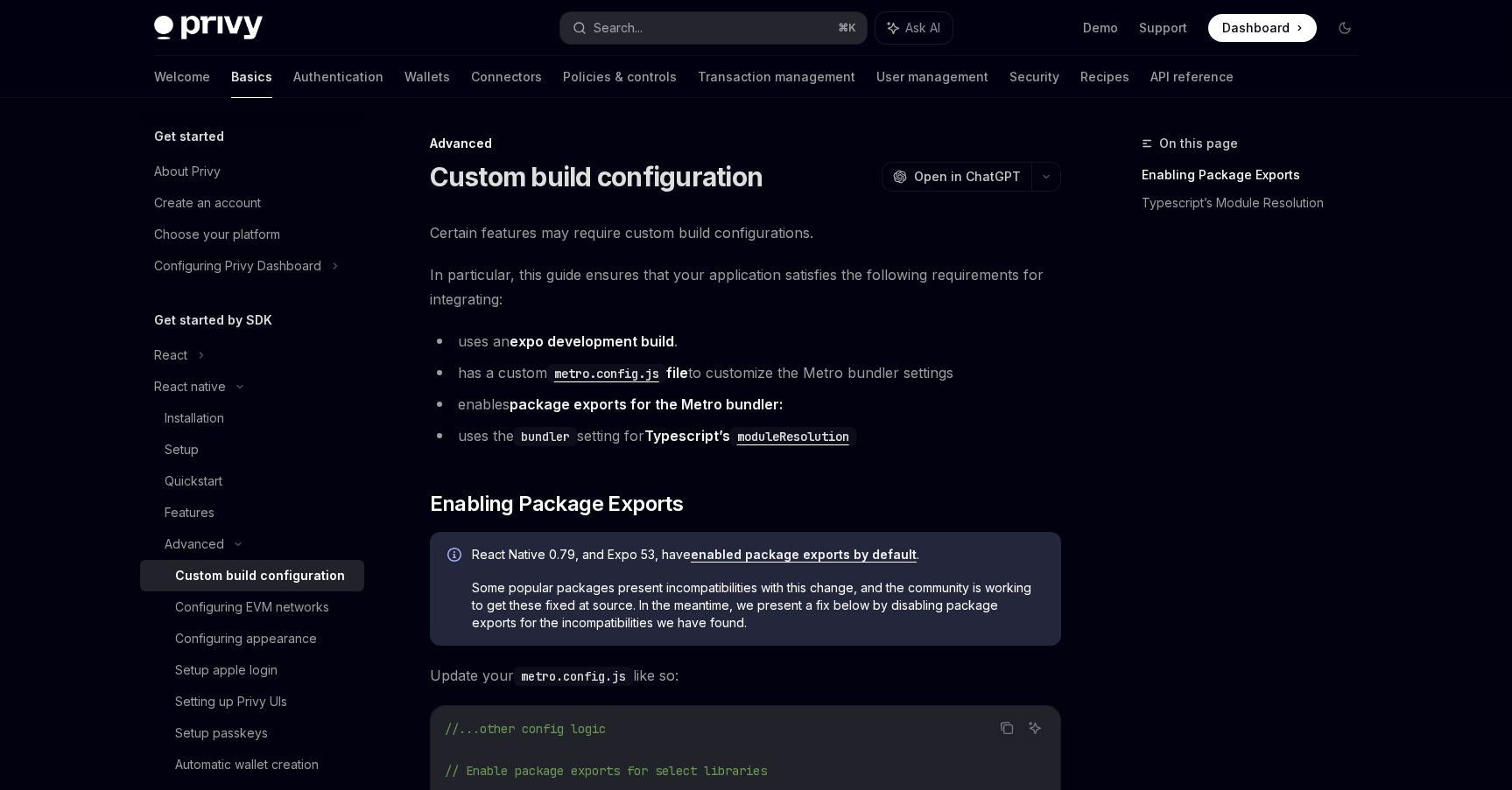
scroll to position [314, 0]
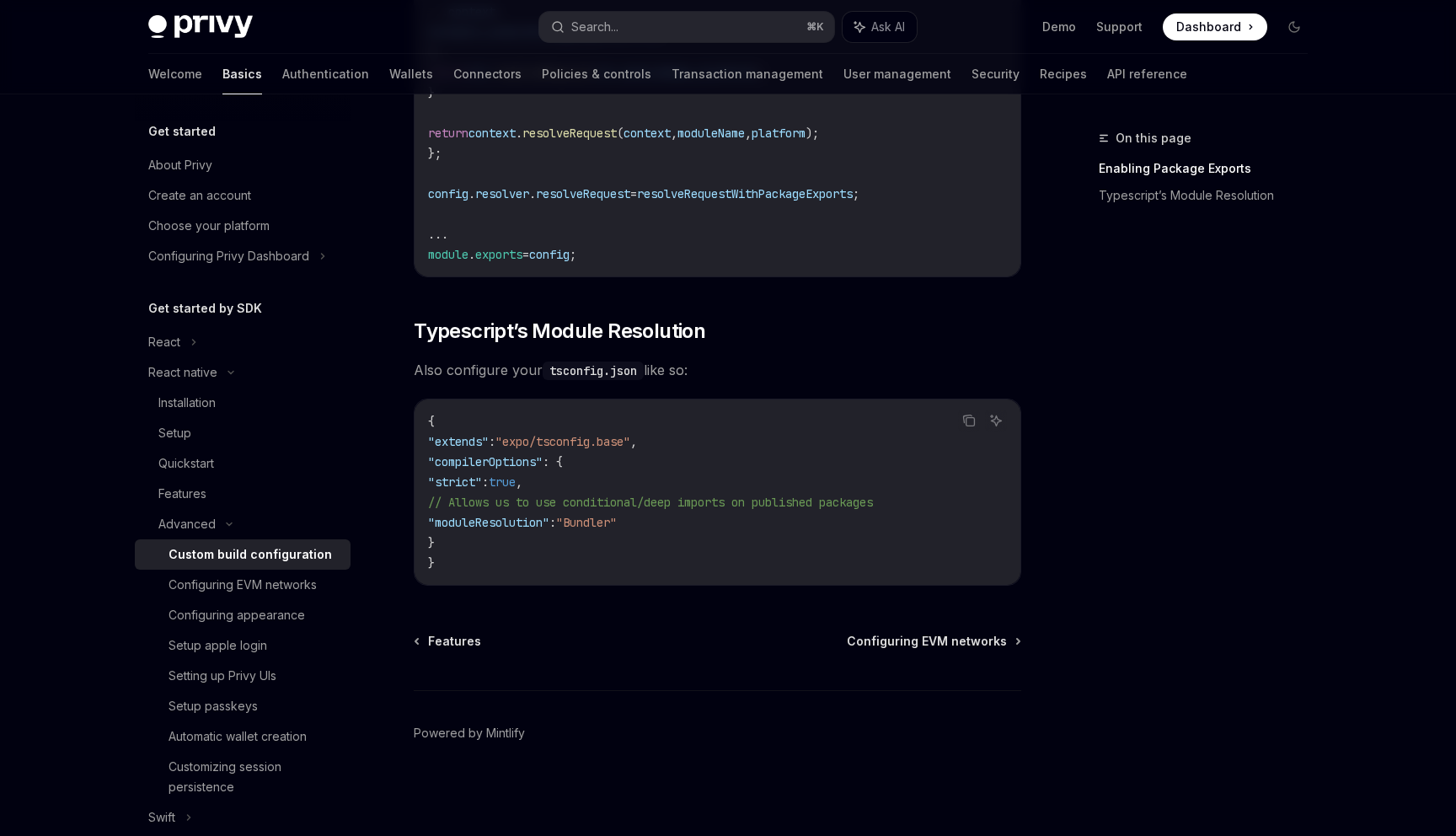
scroll to position [120, 0]
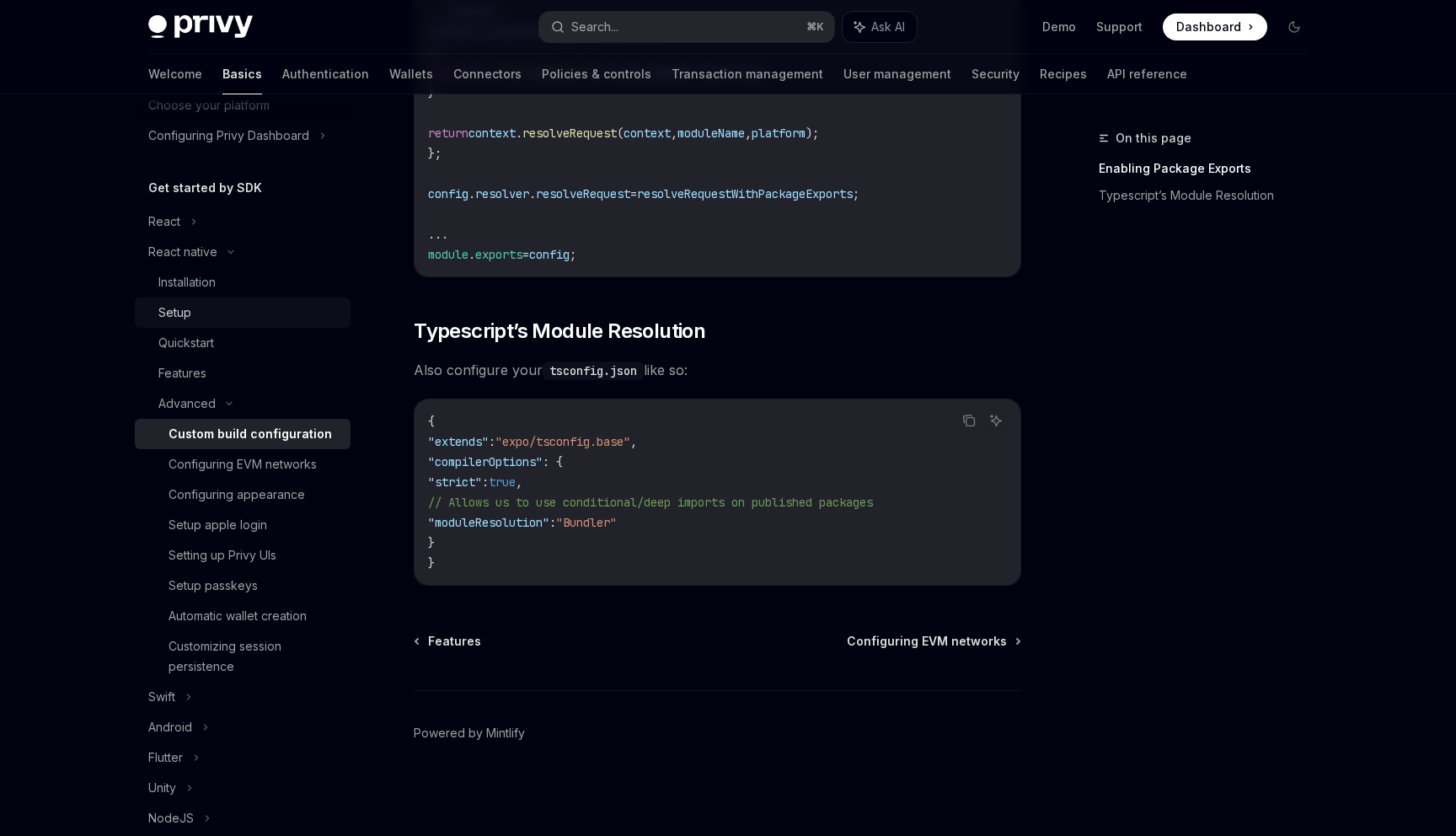
click at [213, 305] on div "Setup" at bounding box center [249, 313] width 182 height 20
type textarea "*"
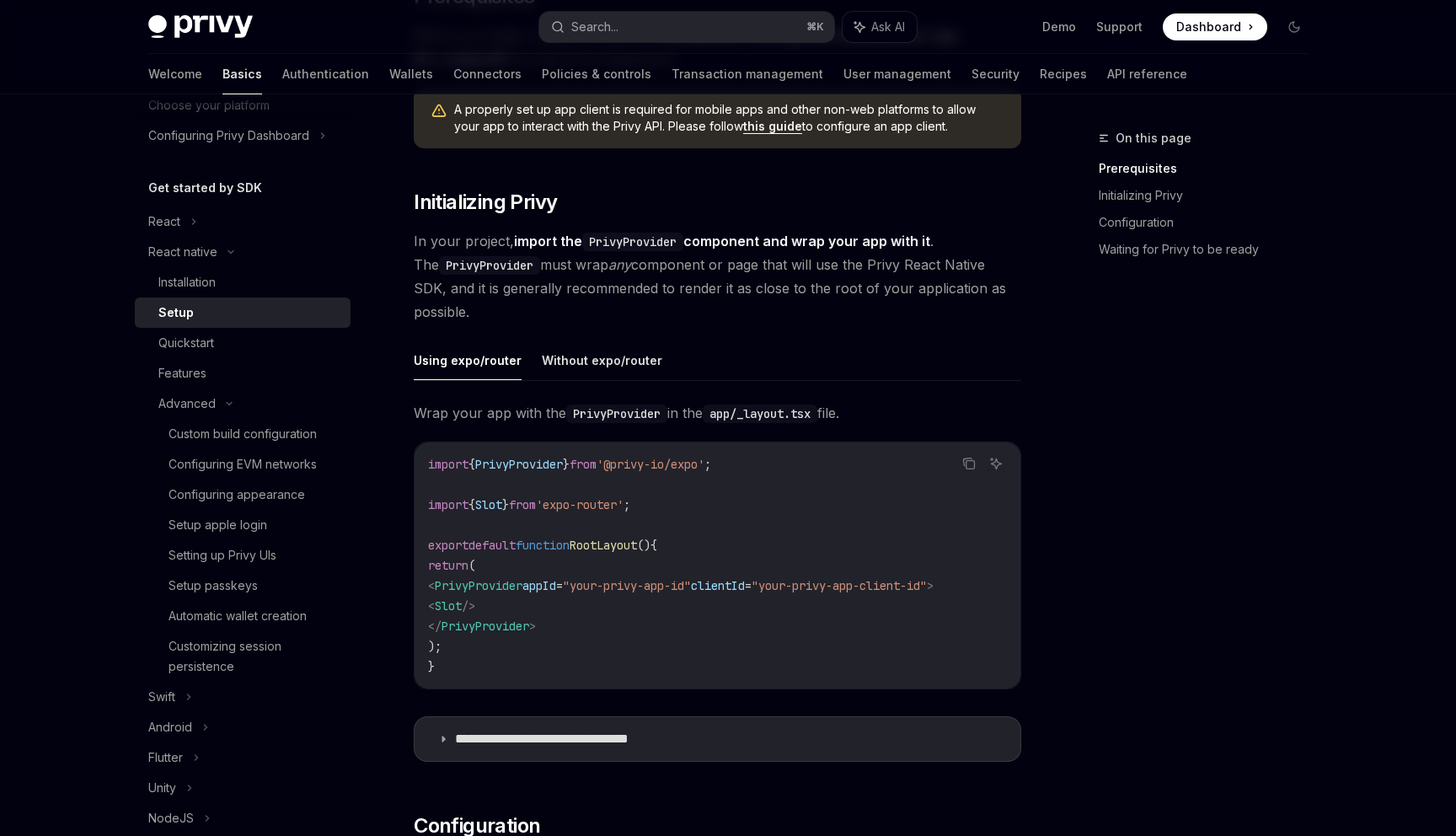
scroll to position [255, 0]
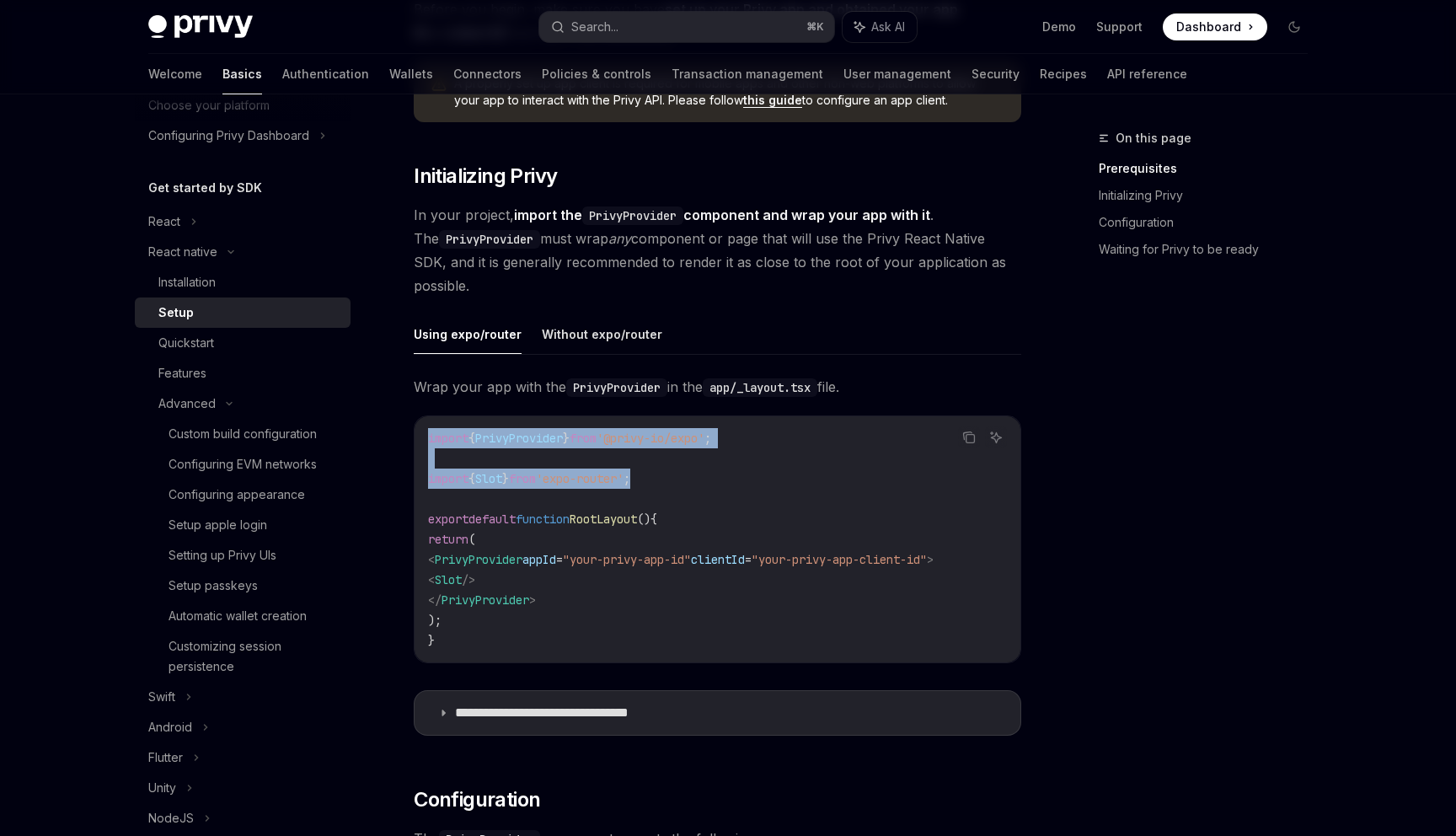
drag, startPoint x: 673, startPoint y: 484, endPoint x: 383, endPoint y: 420, distance: 297.0
copy code "import { PrivyProvider } from '@privy-io/expo' ; import { Slot } from 'expo-rou…"
drag, startPoint x: 593, startPoint y: 599, endPoint x: 451, endPoint y: 560, distance: 147.3
click at [451, 560] on code "import { PrivyProvider } from '@privy-io/expo' ; import { Slot } from 'expo-rou…" at bounding box center [717, 539] width 579 height 223
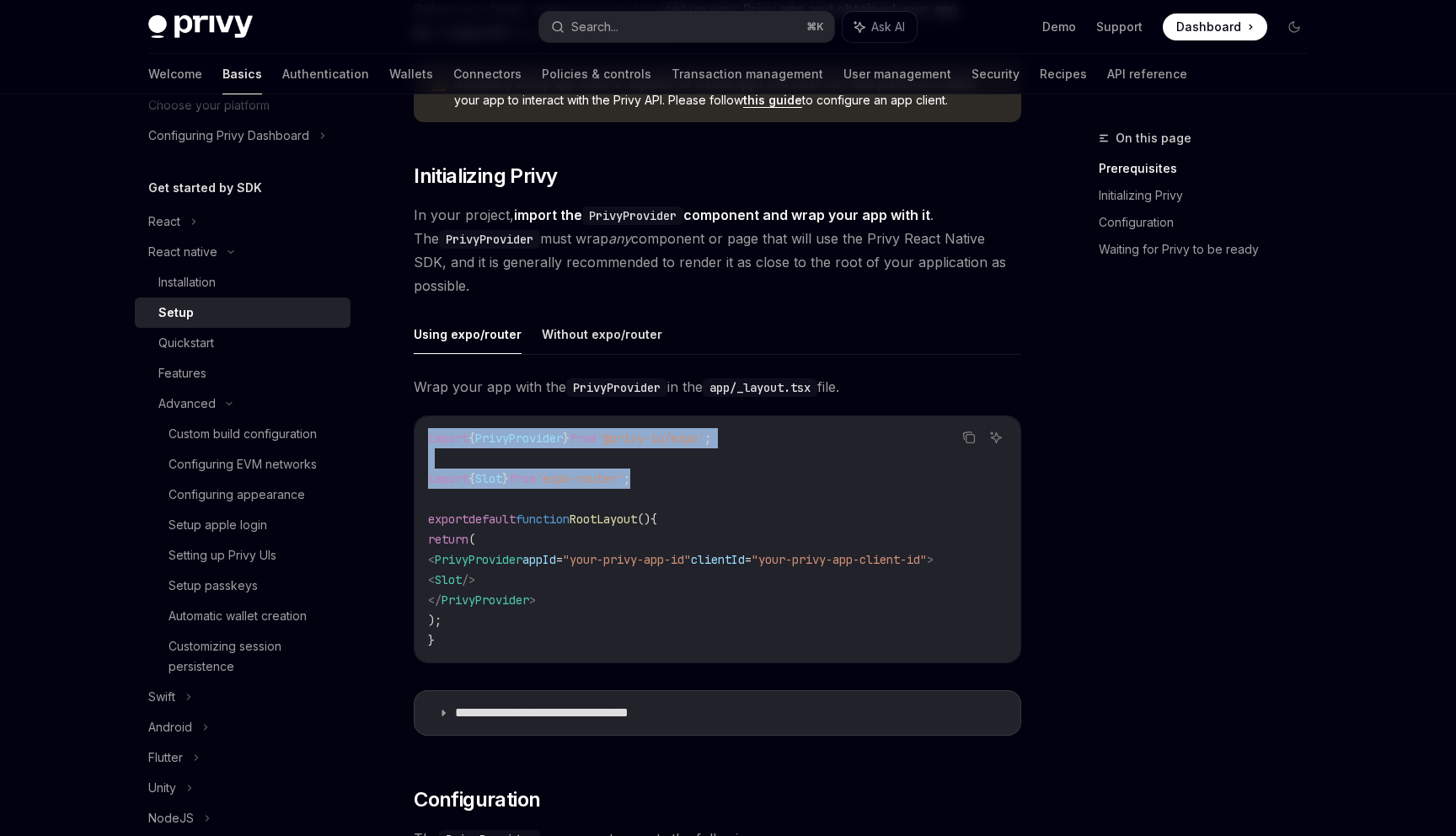
click at [434, 560] on span "<" at bounding box center [431, 559] width 7 height 15
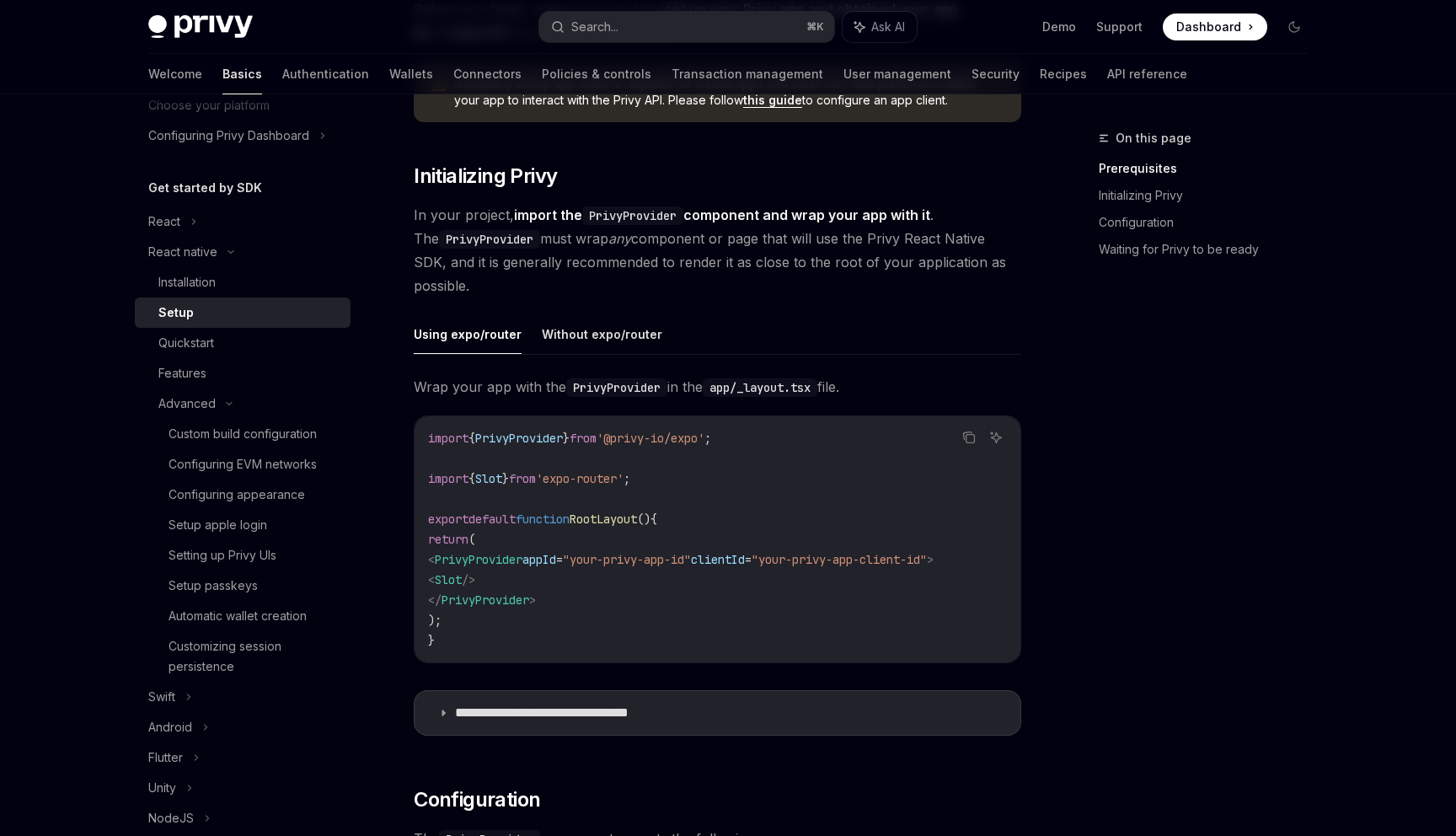
click at [434, 560] on span "<" at bounding box center [431, 559] width 7 height 15
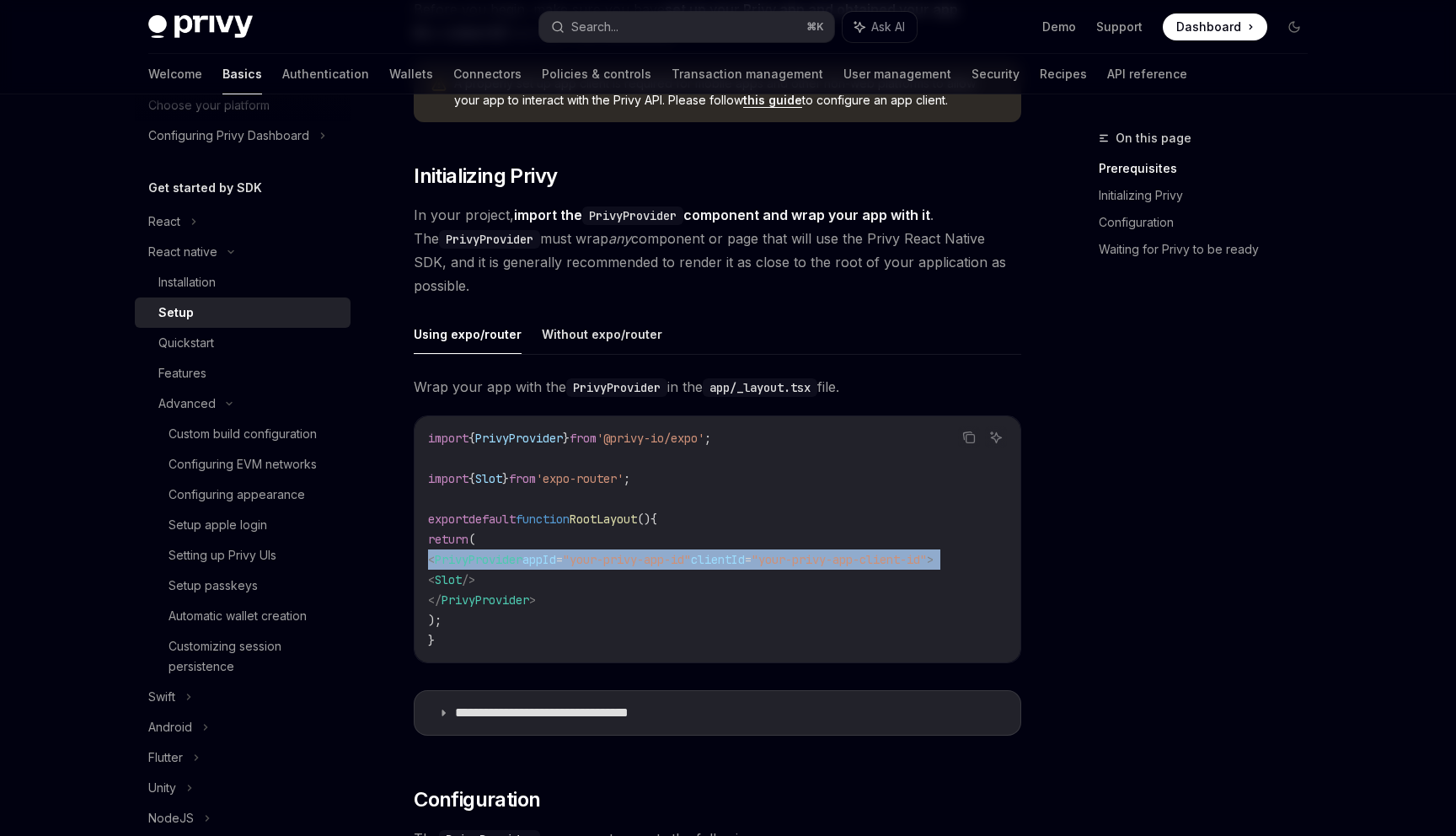
click at [434, 560] on span "<" at bounding box center [431, 559] width 7 height 15
